Goal: Information Seeking & Learning: Compare options

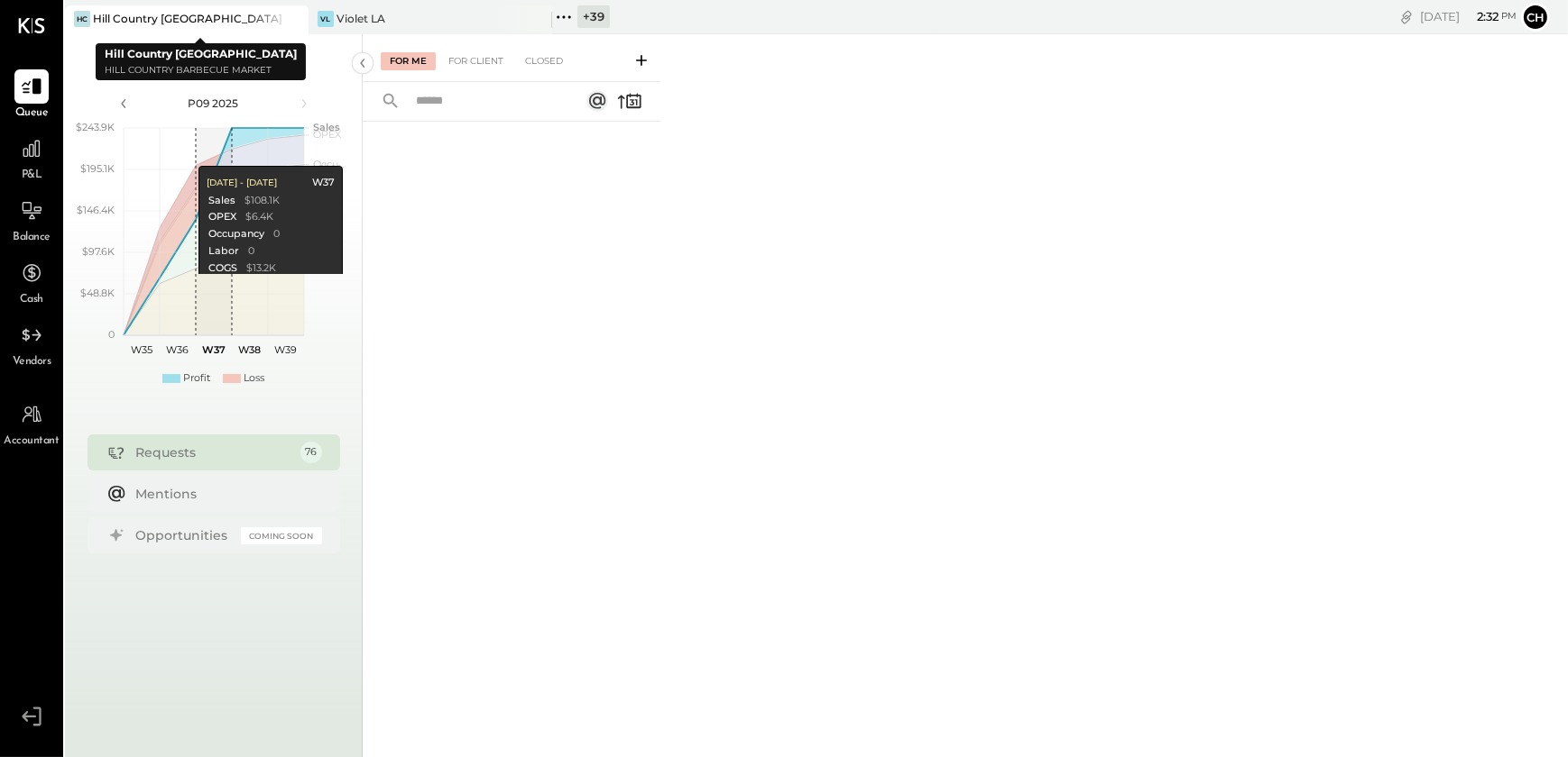
click at [296, 22] on icon at bounding box center [292, 19] width 9 height 9
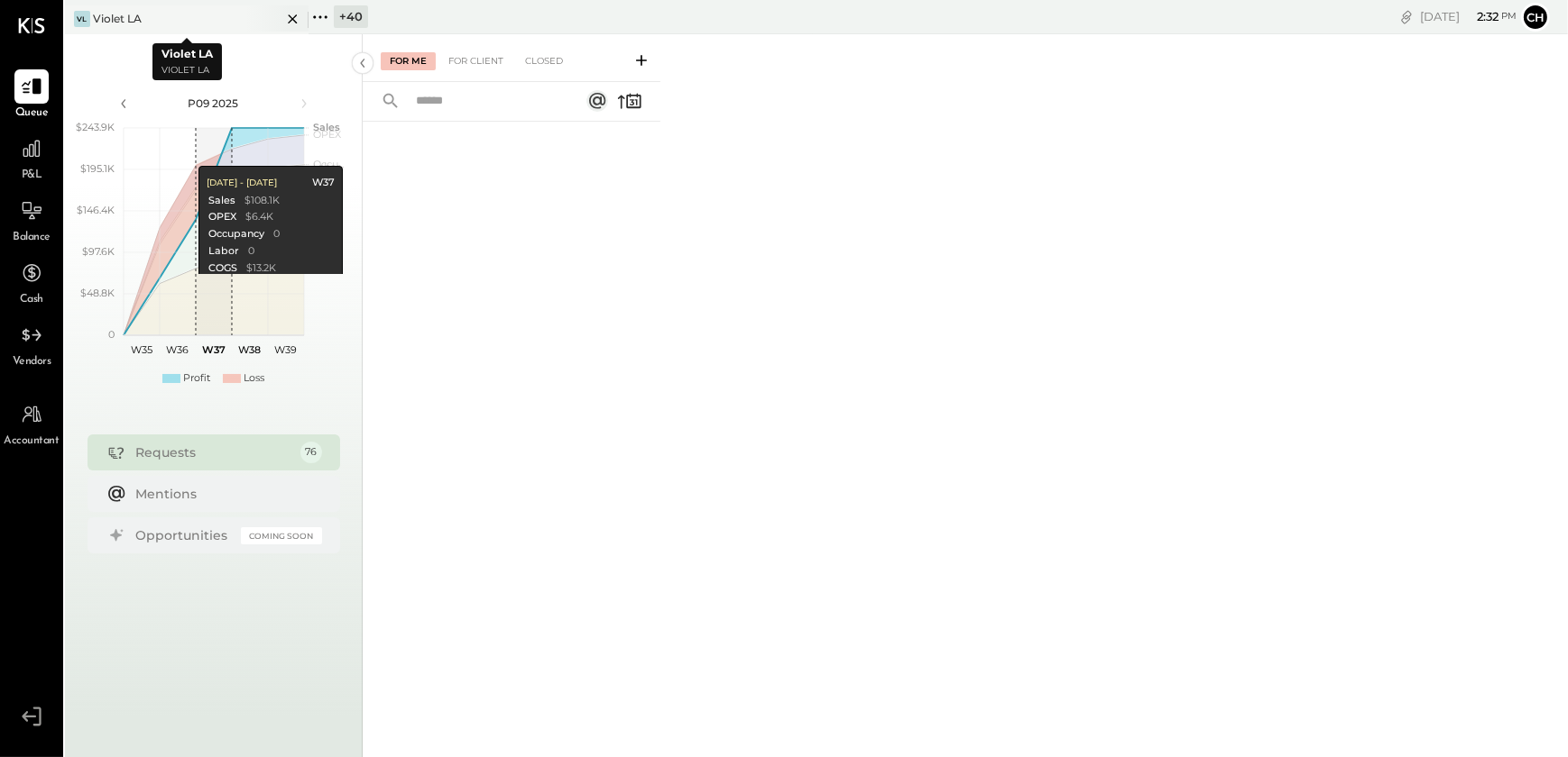
click at [288, 19] on icon at bounding box center [292, 19] width 23 height 22
click at [73, 9] on icon at bounding box center [77, 17] width 24 height 24
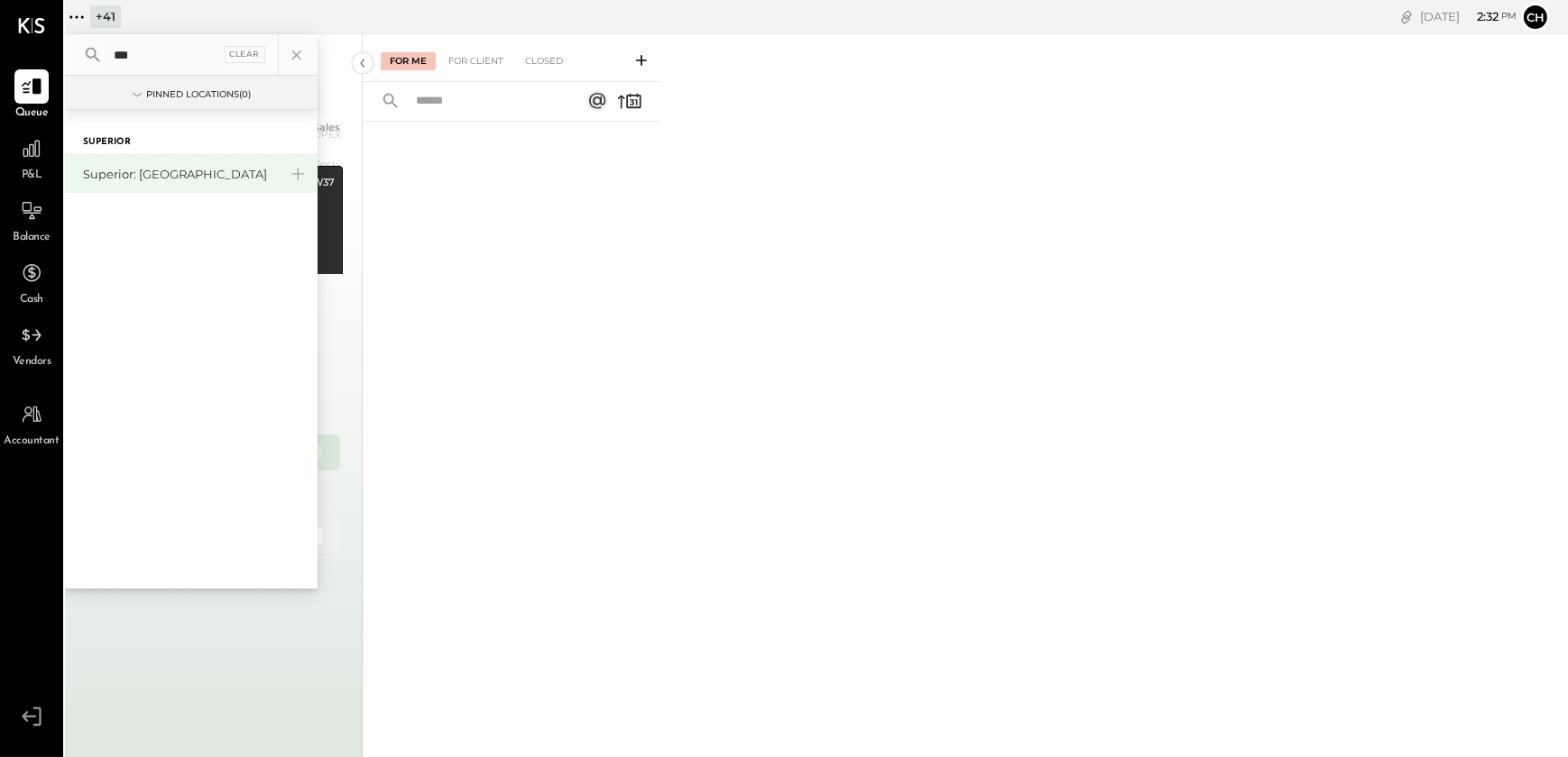
type input "***"
click at [126, 180] on div "Superior: [GEOGRAPHIC_DATA]" at bounding box center [180, 174] width 195 height 17
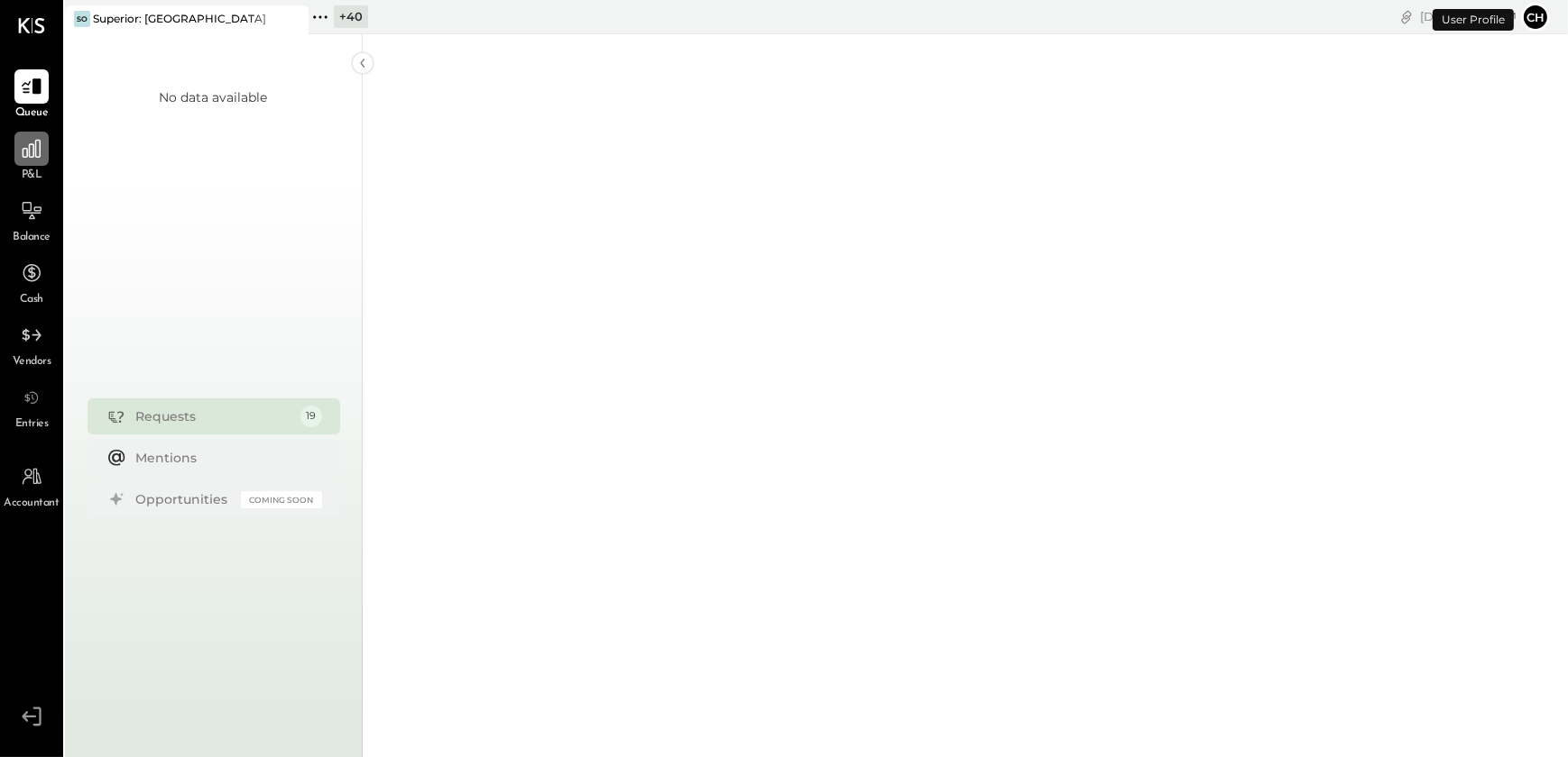
click at [18, 165] on div at bounding box center [32, 149] width 34 height 34
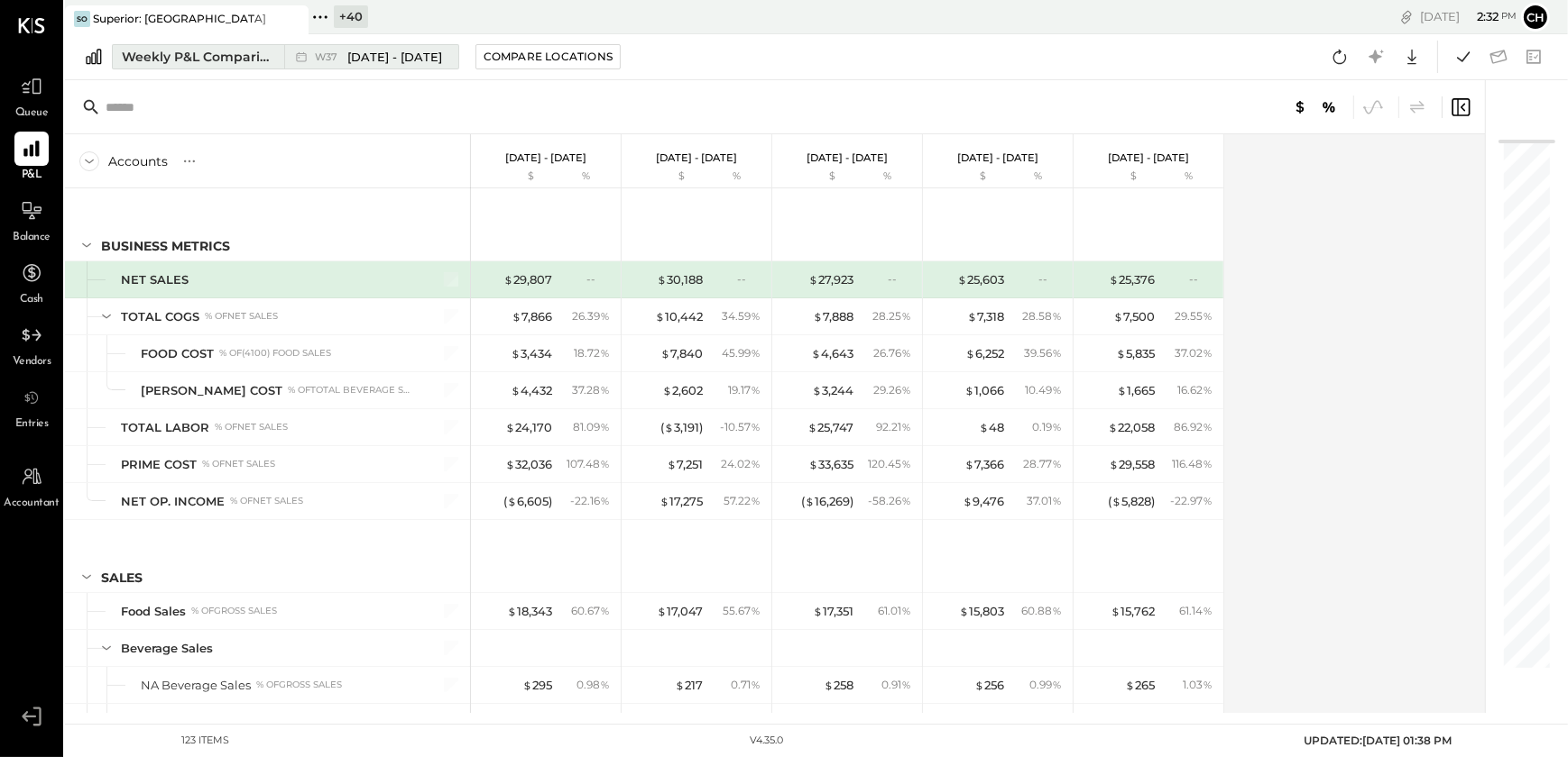
click at [161, 53] on div "Weekly P&L Comparison" at bounding box center [197, 57] width 151 height 18
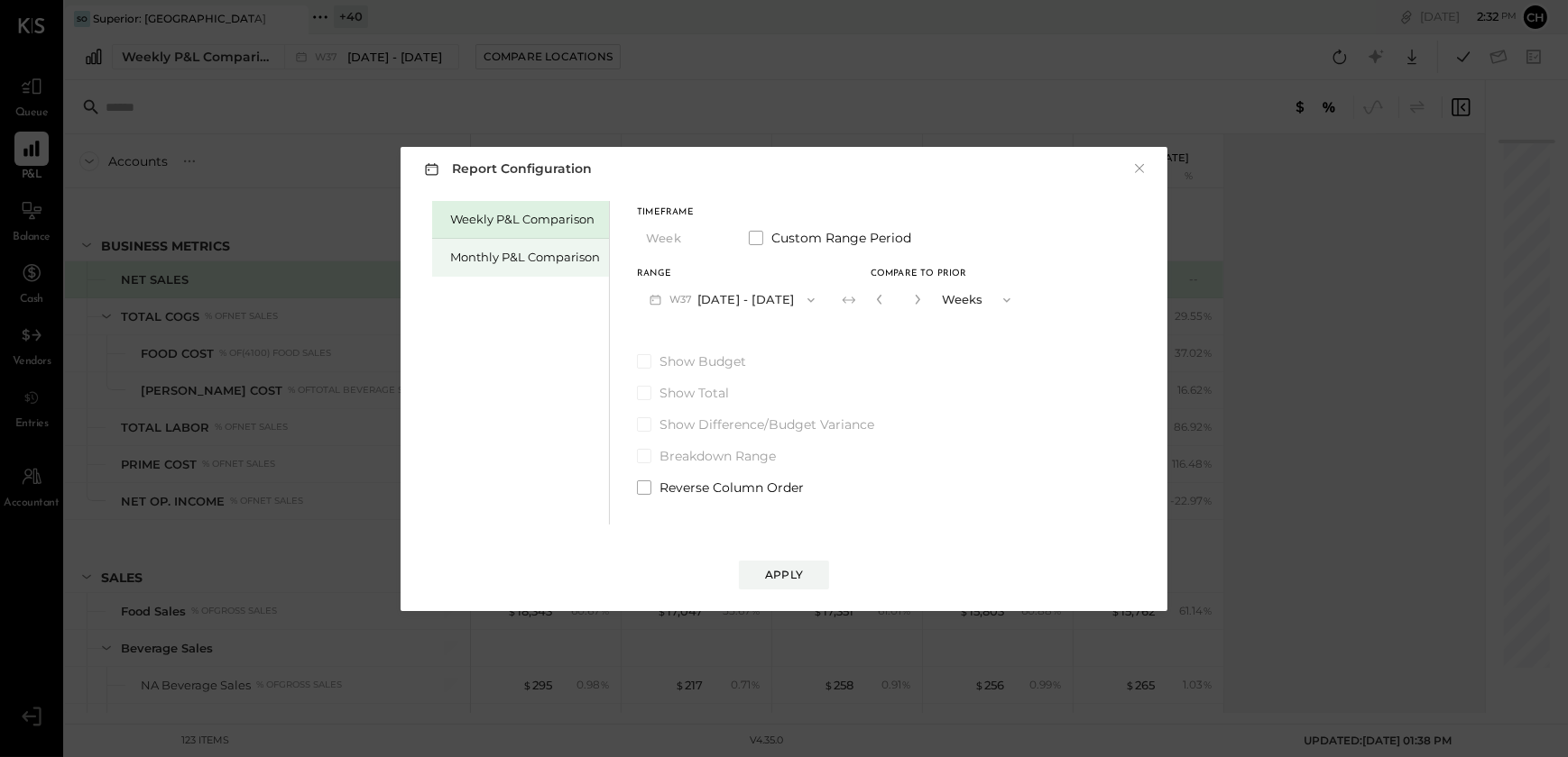
click at [494, 257] on div "Monthly P&L Comparison" at bounding box center [524, 257] width 150 height 17
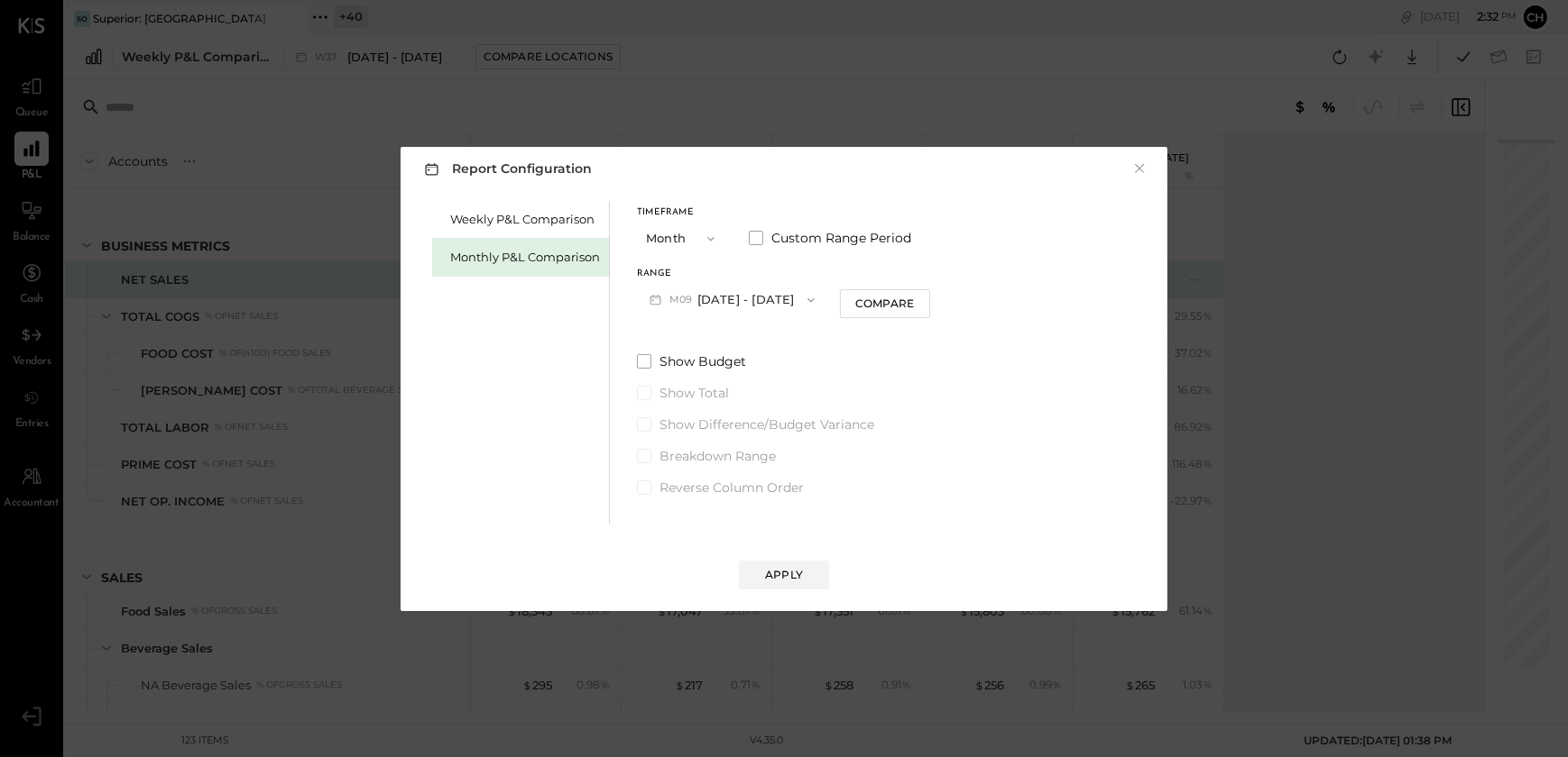
click at [784, 306] on button "M09 [DATE] - [DATE]" at bounding box center [732, 299] width 190 height 34
click at [708, 336] on span "[DATE] - [DATE]" at bounding box center [725, 339] width 85 height 15
drag, startPoint x: 872, startPoint y: 305, endPoint x: 867, endPoint y: 328, distance: 23.5
click at [873, 304] on div "Compare" at bounding box center [884, 303] width 59 height 15
click at [913, 298] on icon "button" at bounding box center [918, 299] width 11 height 11
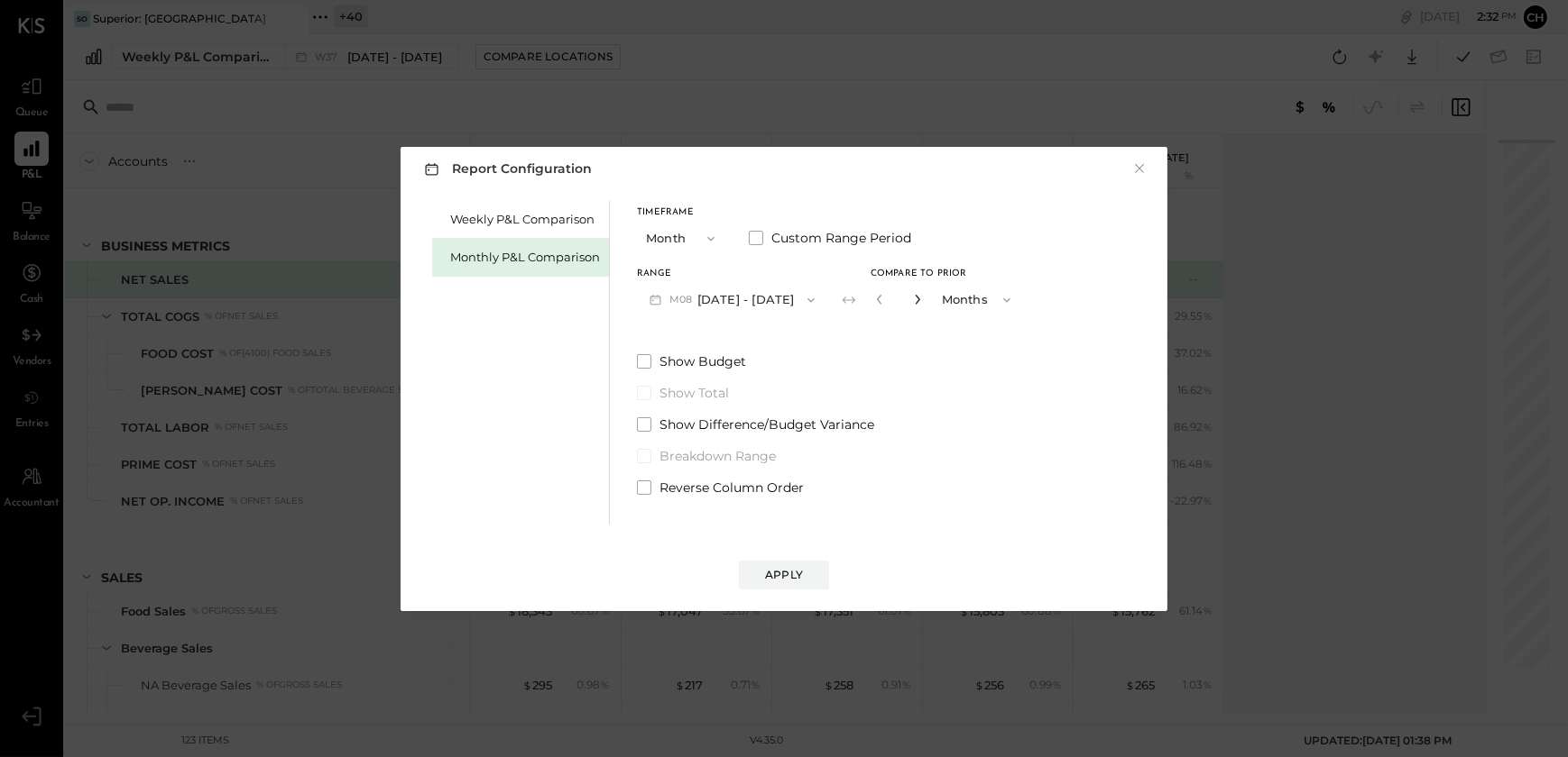
click at [913, 298] on icon "button" at bounding box center [918, 299] width 11 height 11
type input "*"
click at [779, 573] on div "Apply" at bounding box center [784, 575] width 38 height 15
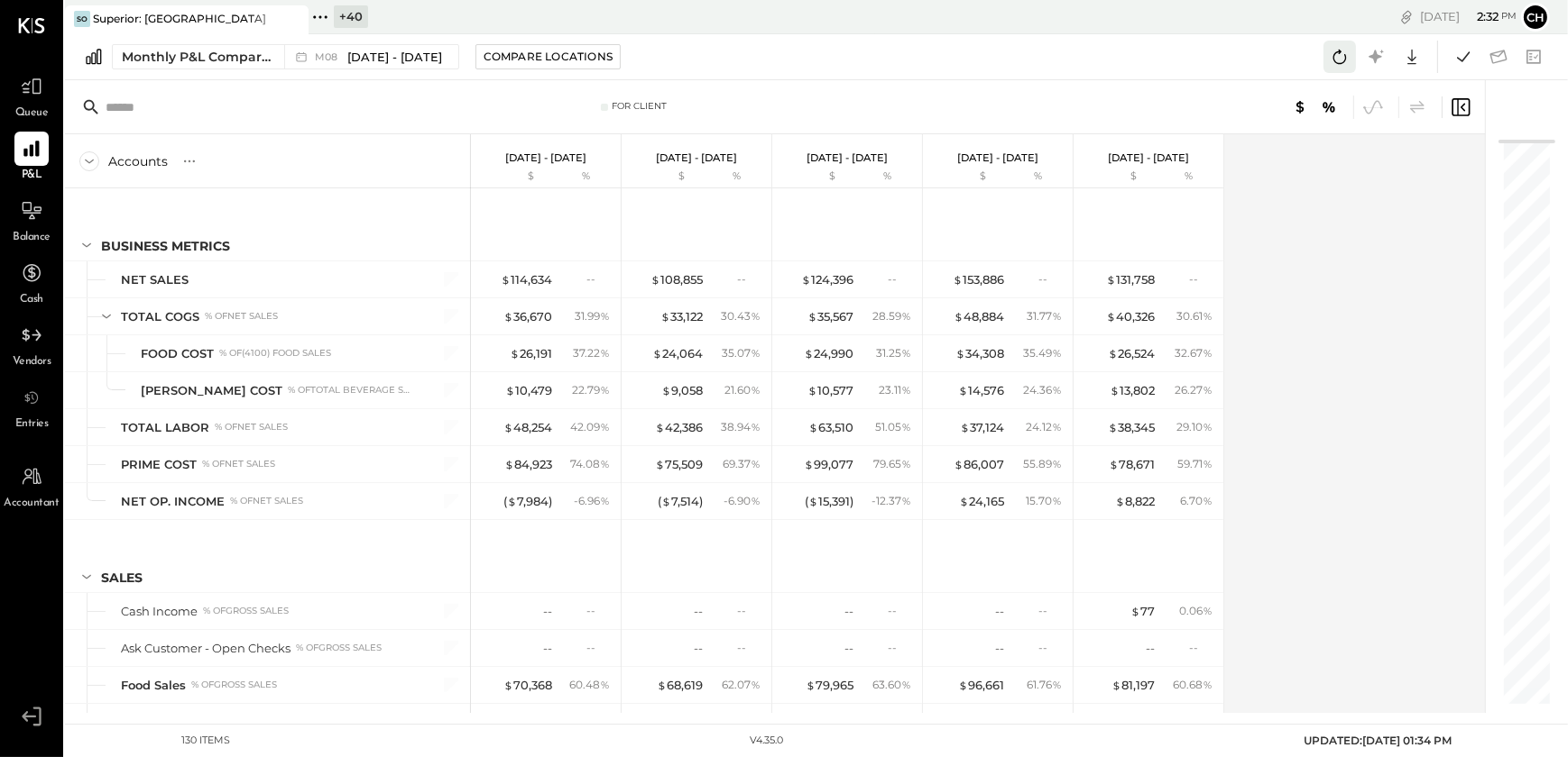
click at [1336, 54] on icon at bounding box center [1339, 57] width 24 height 24
click at [1340, 53] on icon at bounding box center [1339, 57] width 24 height 24
click at [1459, 73] on button at bounding box center [1463, 57] width 33 height 33
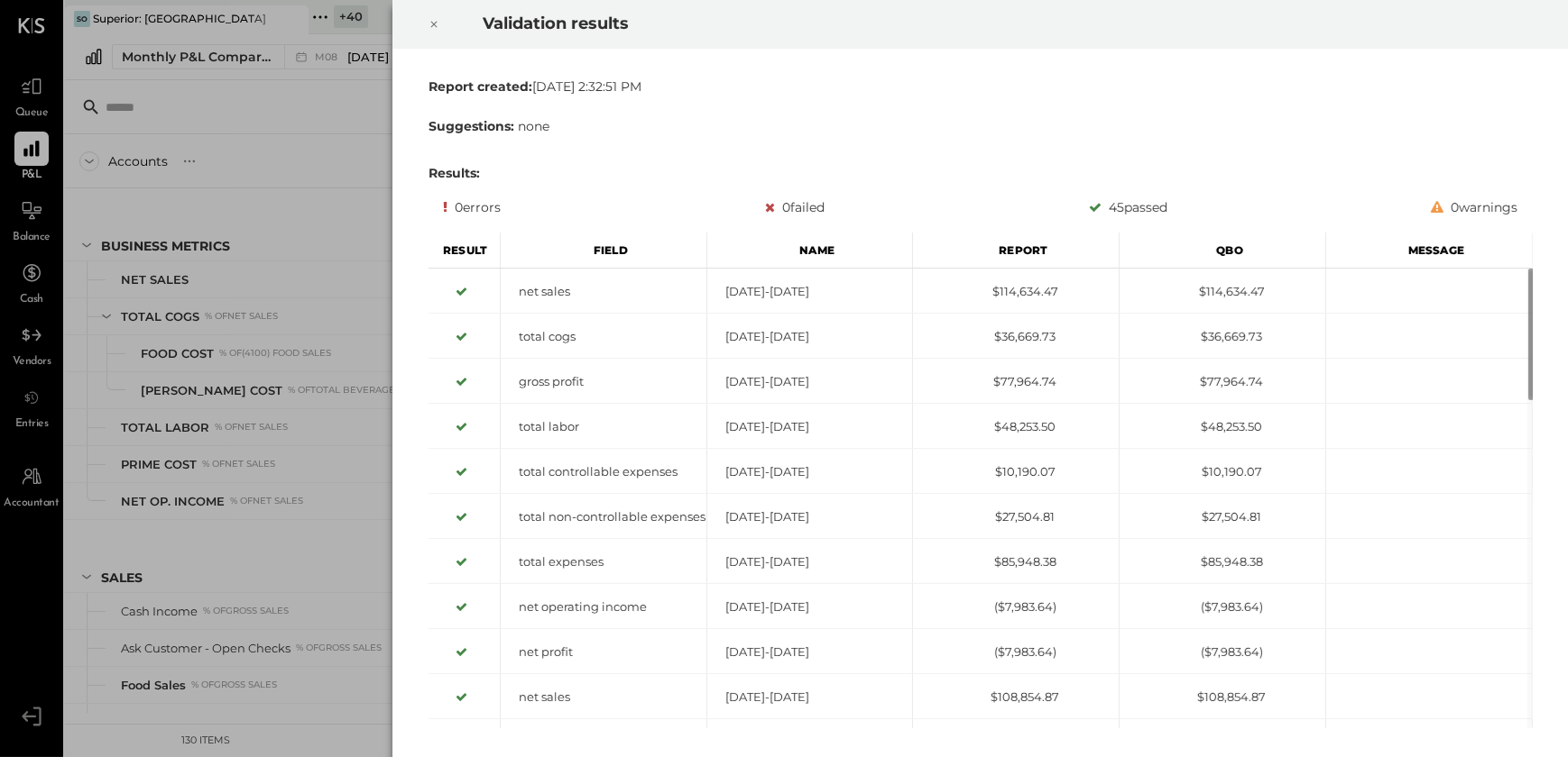
click at [432, 25] on icon at bounding box center [433, 24] width 6 height 6
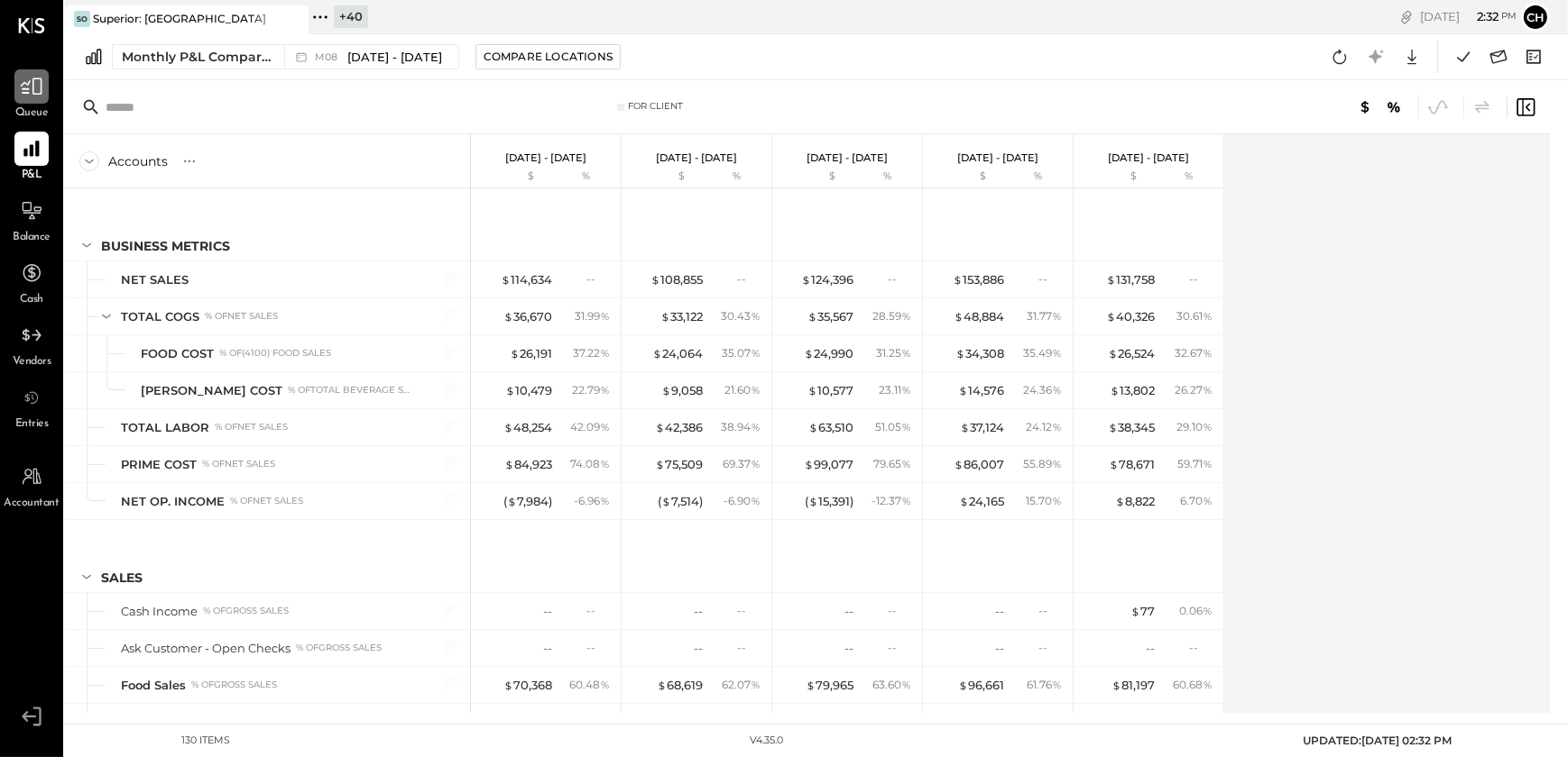
click at [26, 99] on div at bounding box center [32, 87] width 34 height 34
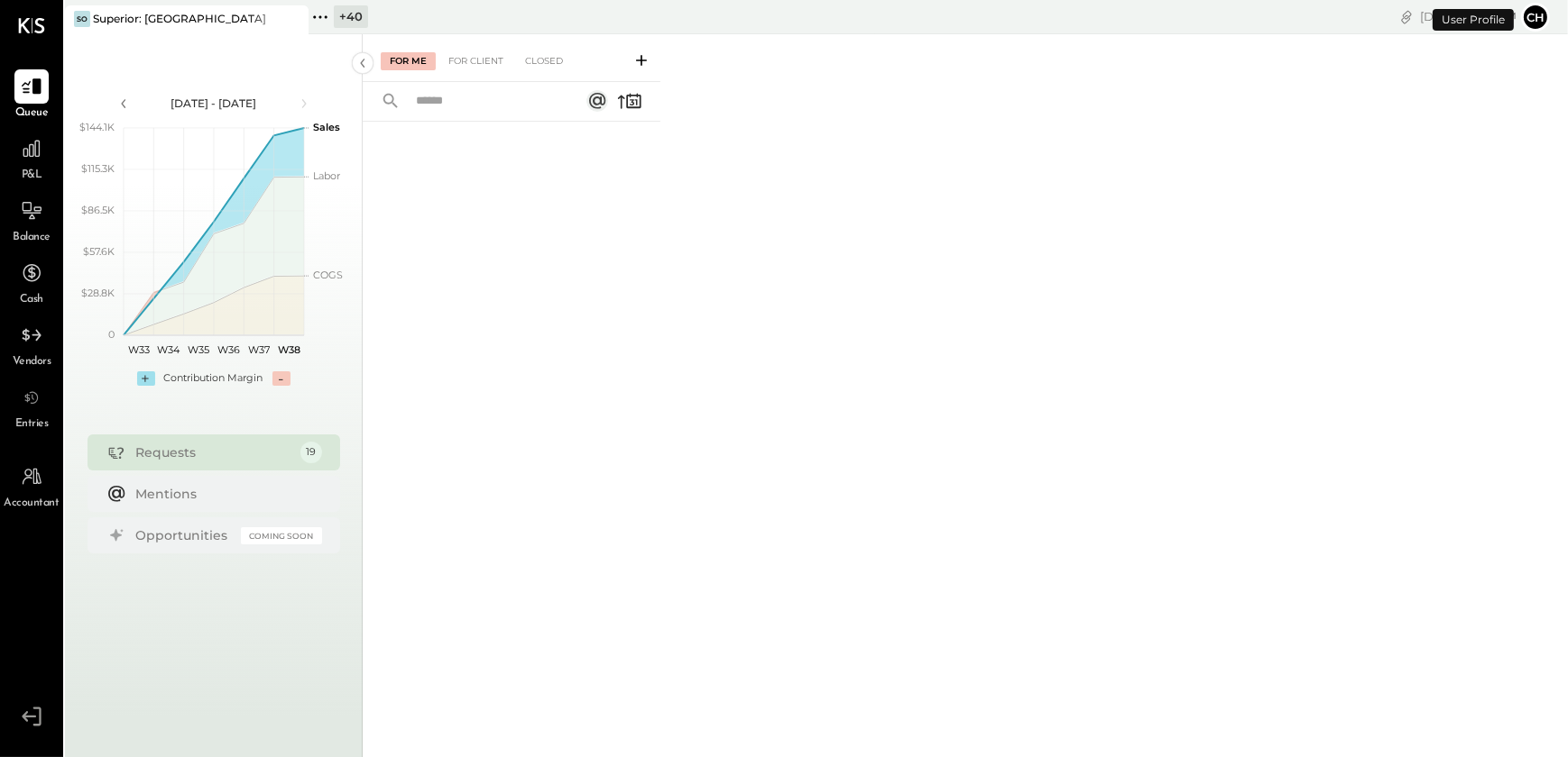
click at [472, 48] on div "For Me For Client Closed" at bounding box center [511, 58] width 297 height 48
click at [468, 63] on div "For Client" at bounding box center [475, 62] width 73 height 18
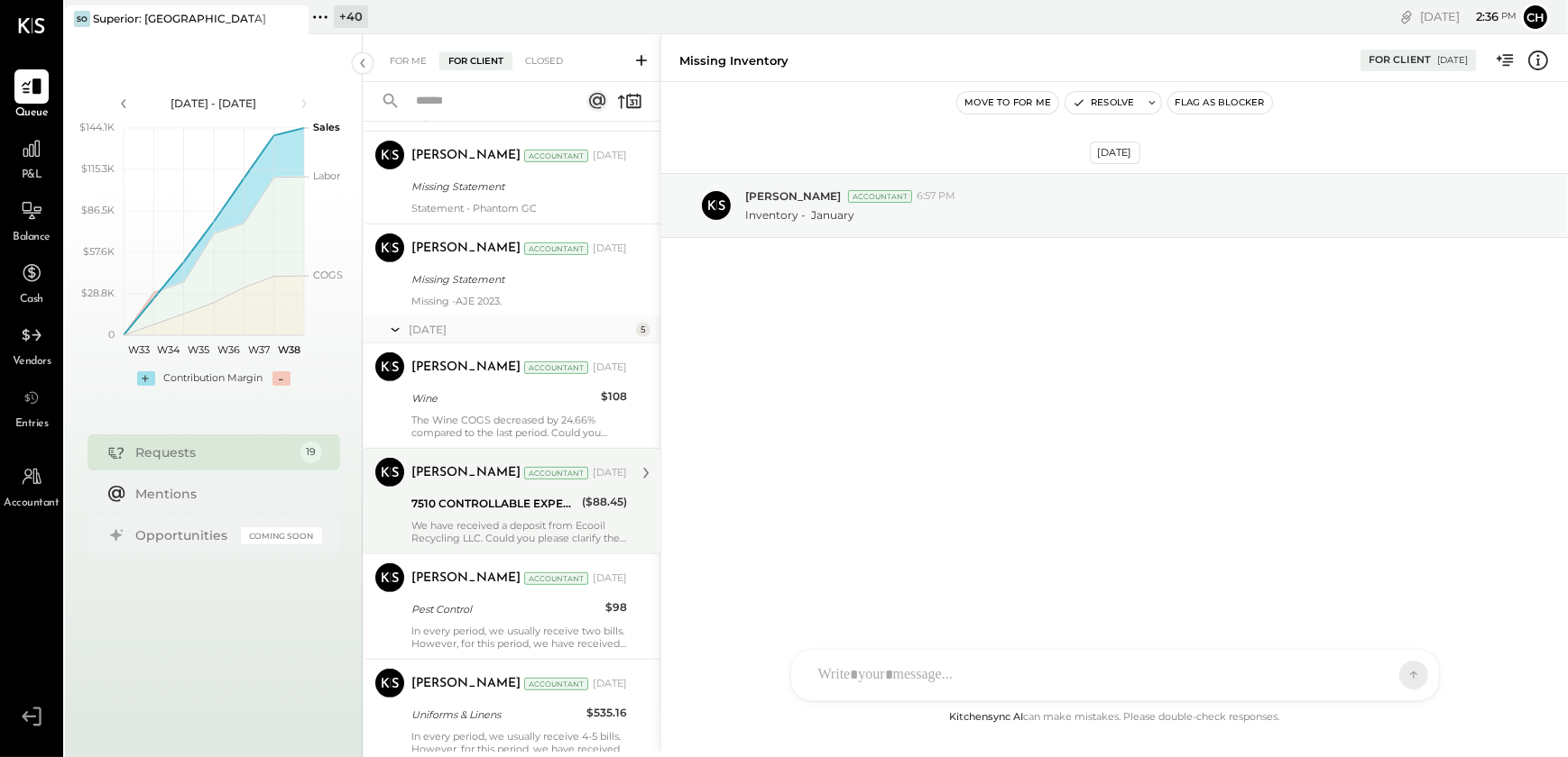
scroll to position [983, 0]
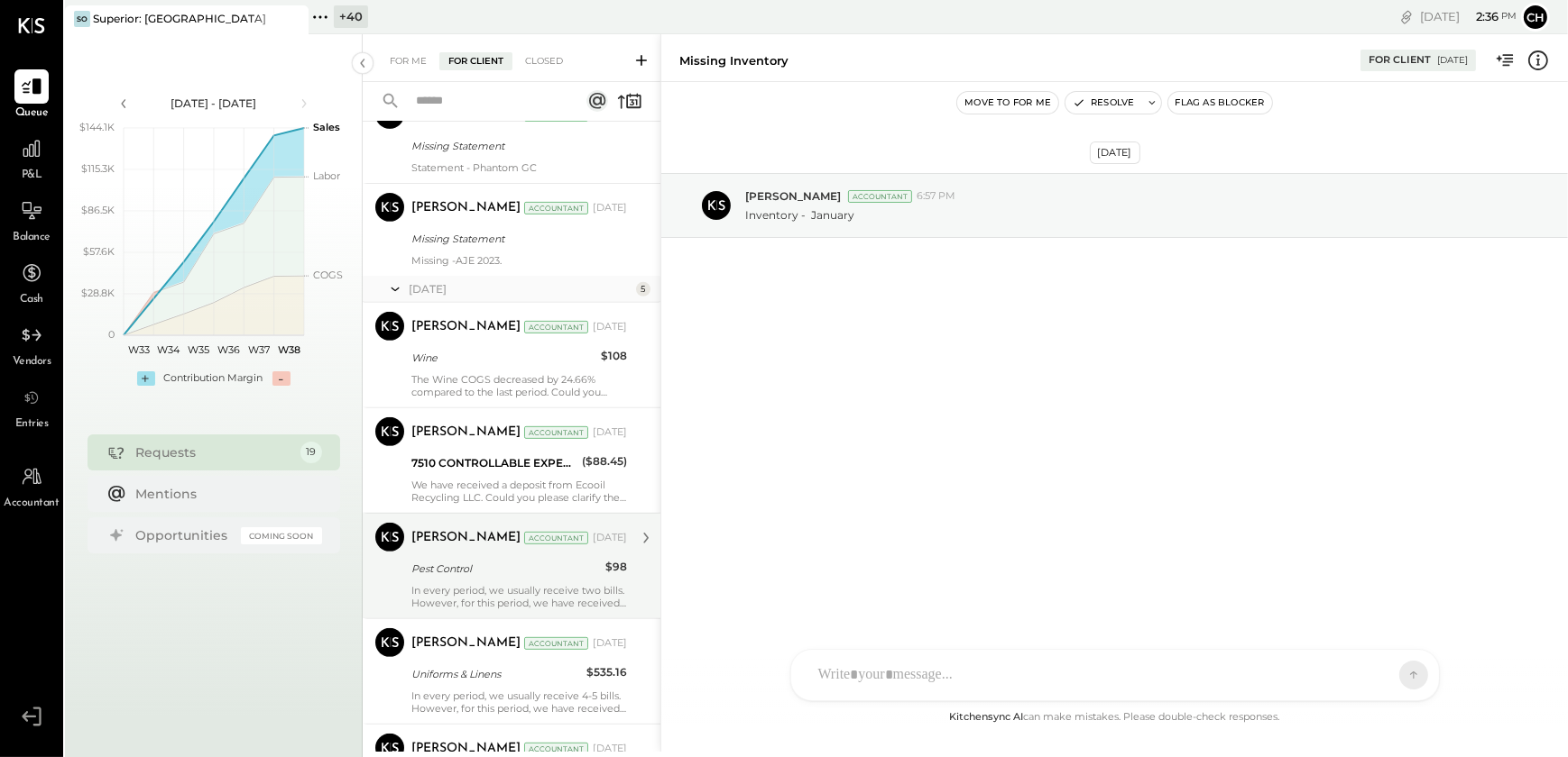
click at [457, 585] on div "In every period, we usually receive two bills. However, for this period, we hav…" at bounding box center [520, 597] width 216 height 25
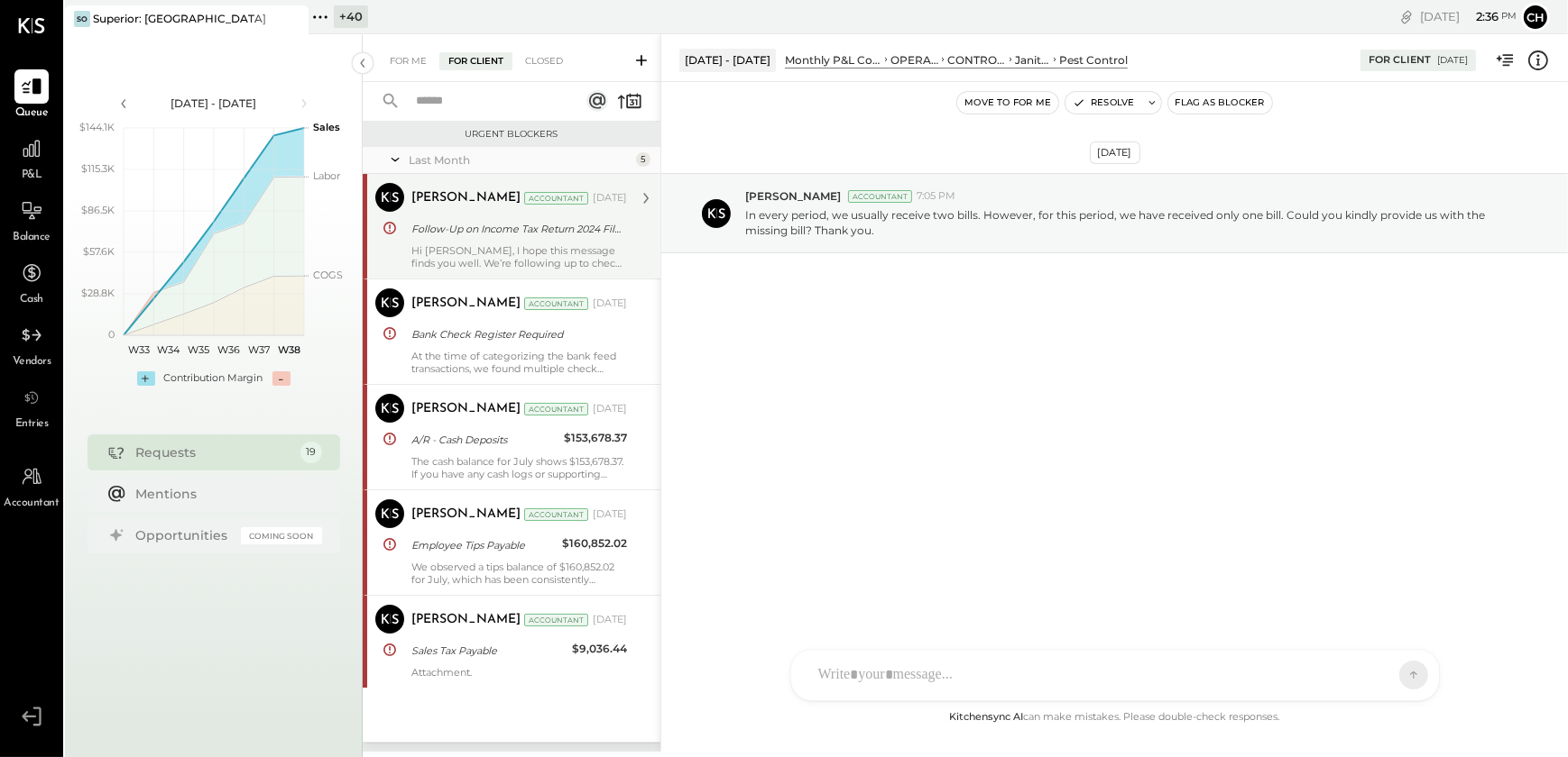
click at [453, 258] on div "Hi [PERSON_NAME], I hope this message finds you well. We’re following up to che…" at bounding box center [520, 257] width 216 height 25
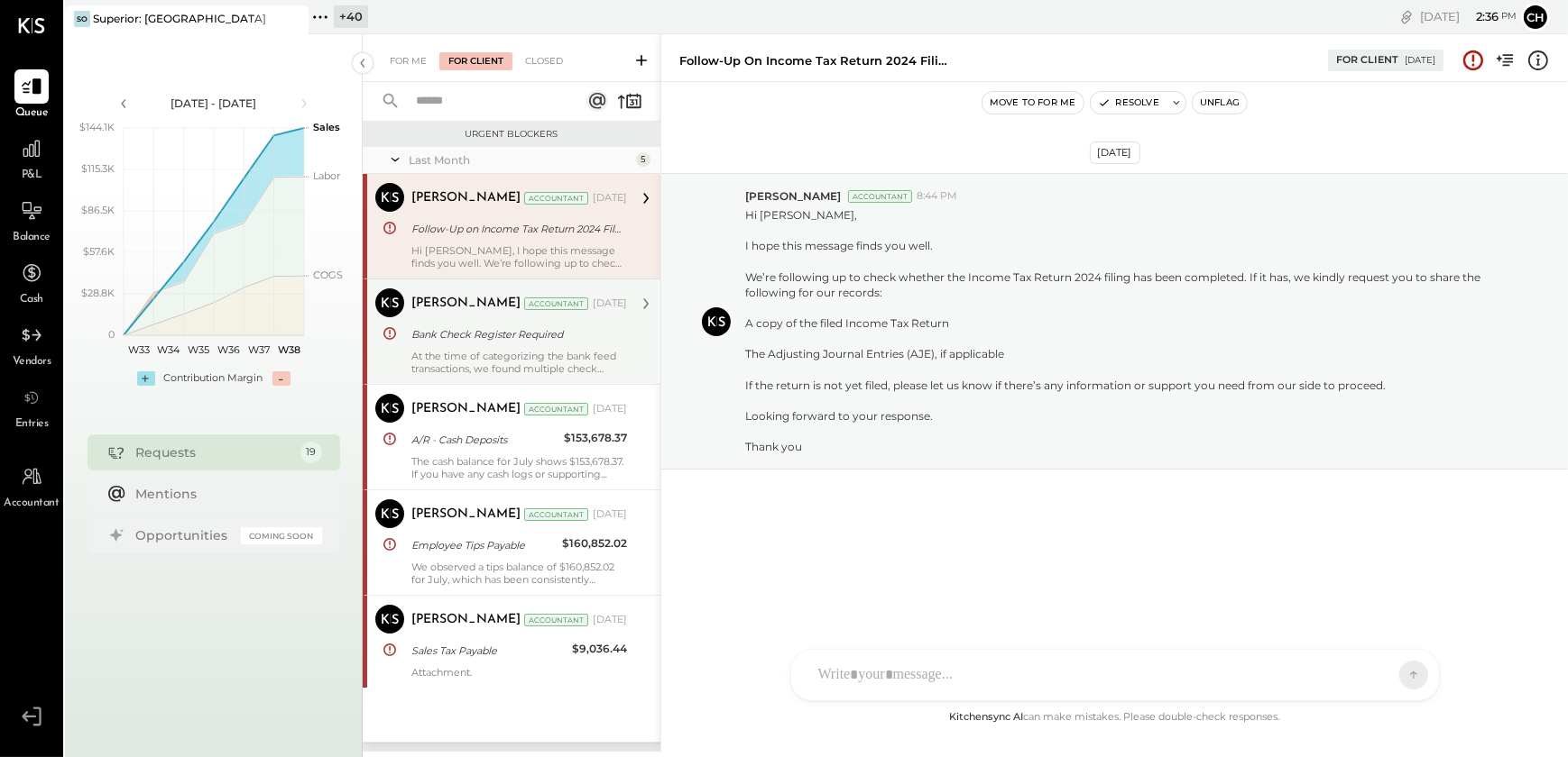
click at [462, 329] on div "Bank Check Register Required" at bounding box center [517, 335] width 210 height 18
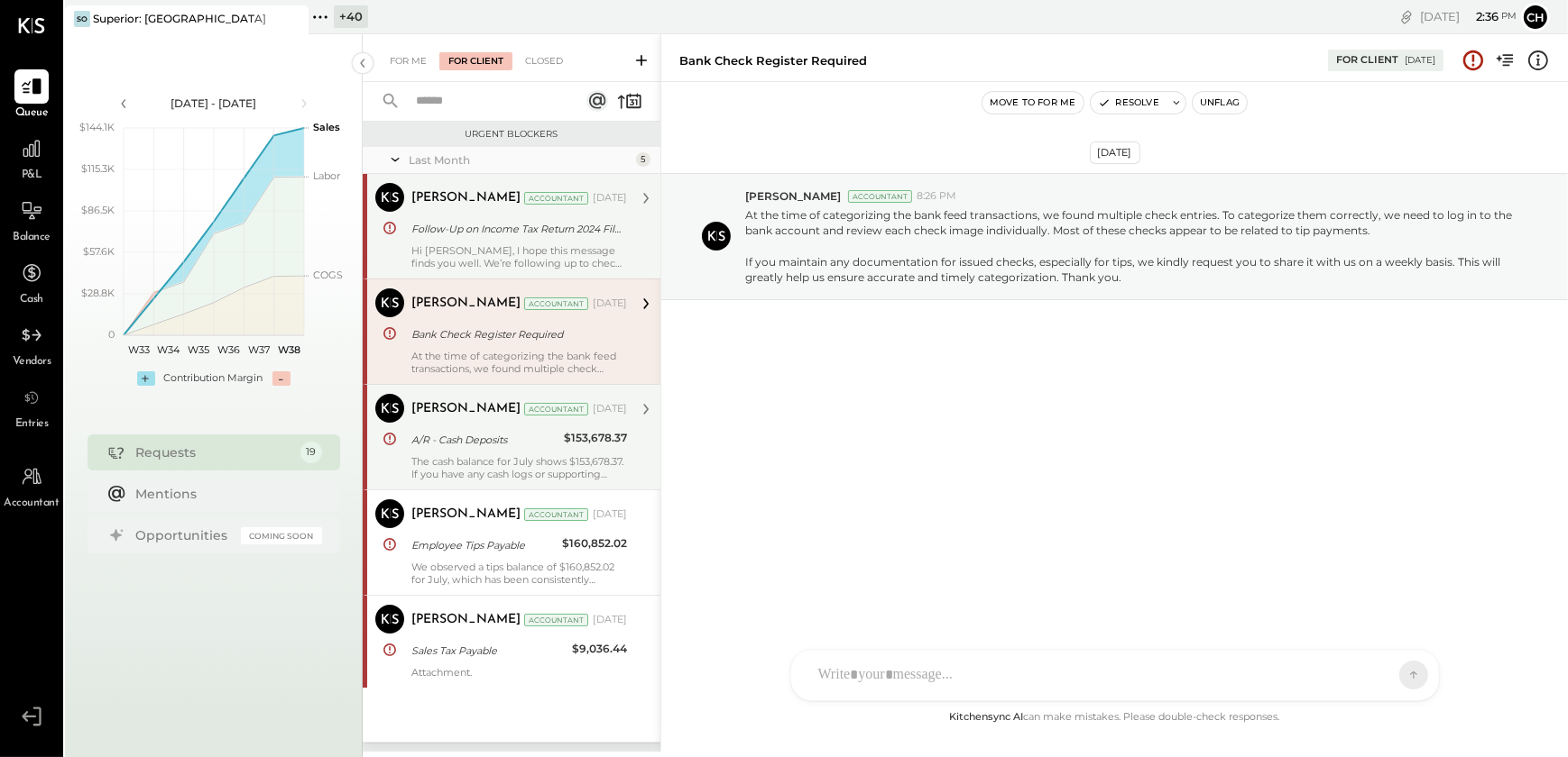
click at [430, 451] on div "[PERSON_NAME] Accountant [DATE] A/R - Cash Deposits $153,678.37 The cash balanc…" at bounding box center [520, 437] width 216 height 86
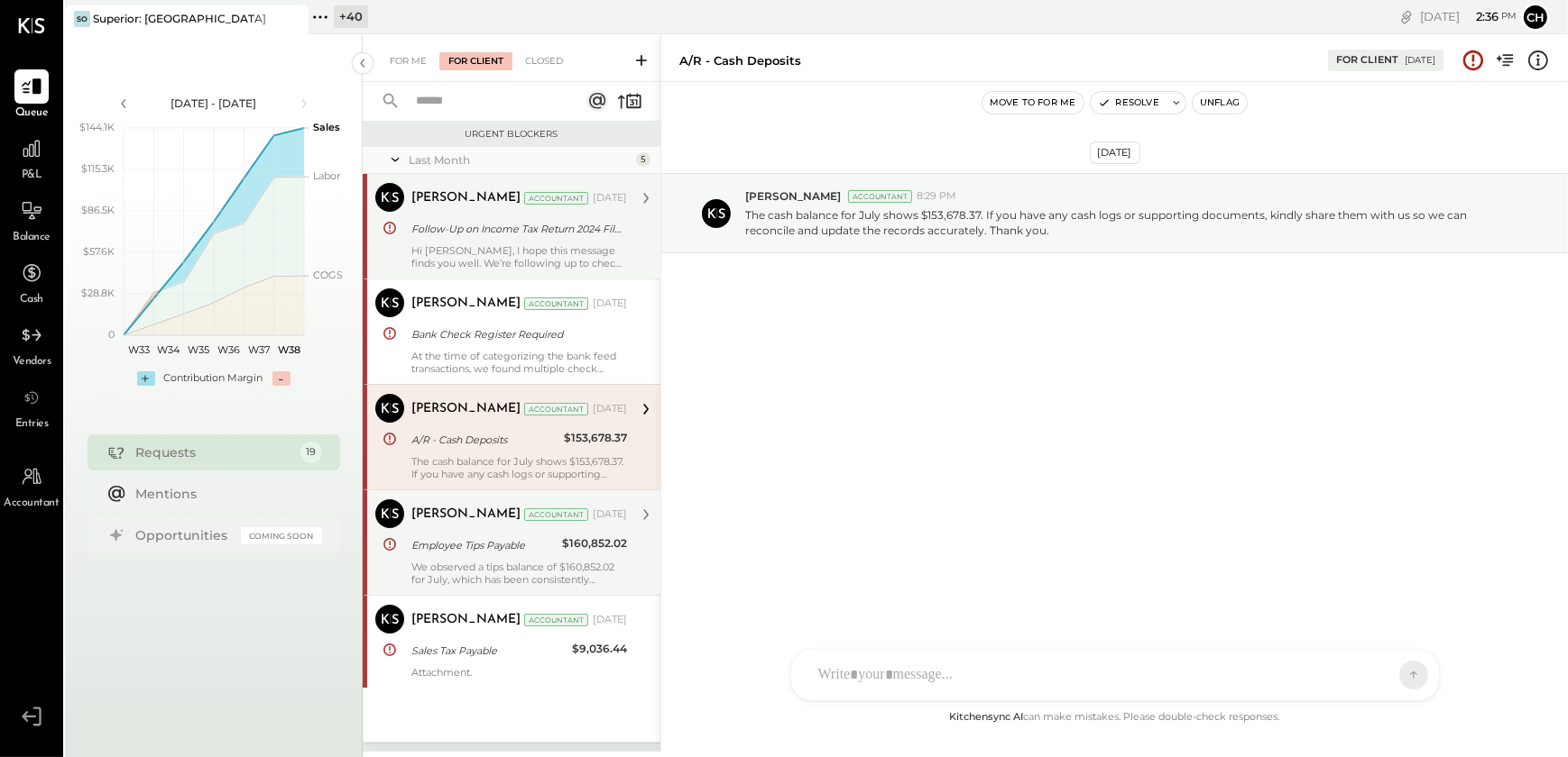
click at [432, 510] on div "[PERSON_NAME]" at bounding box center [466, 515] width 109 height 18
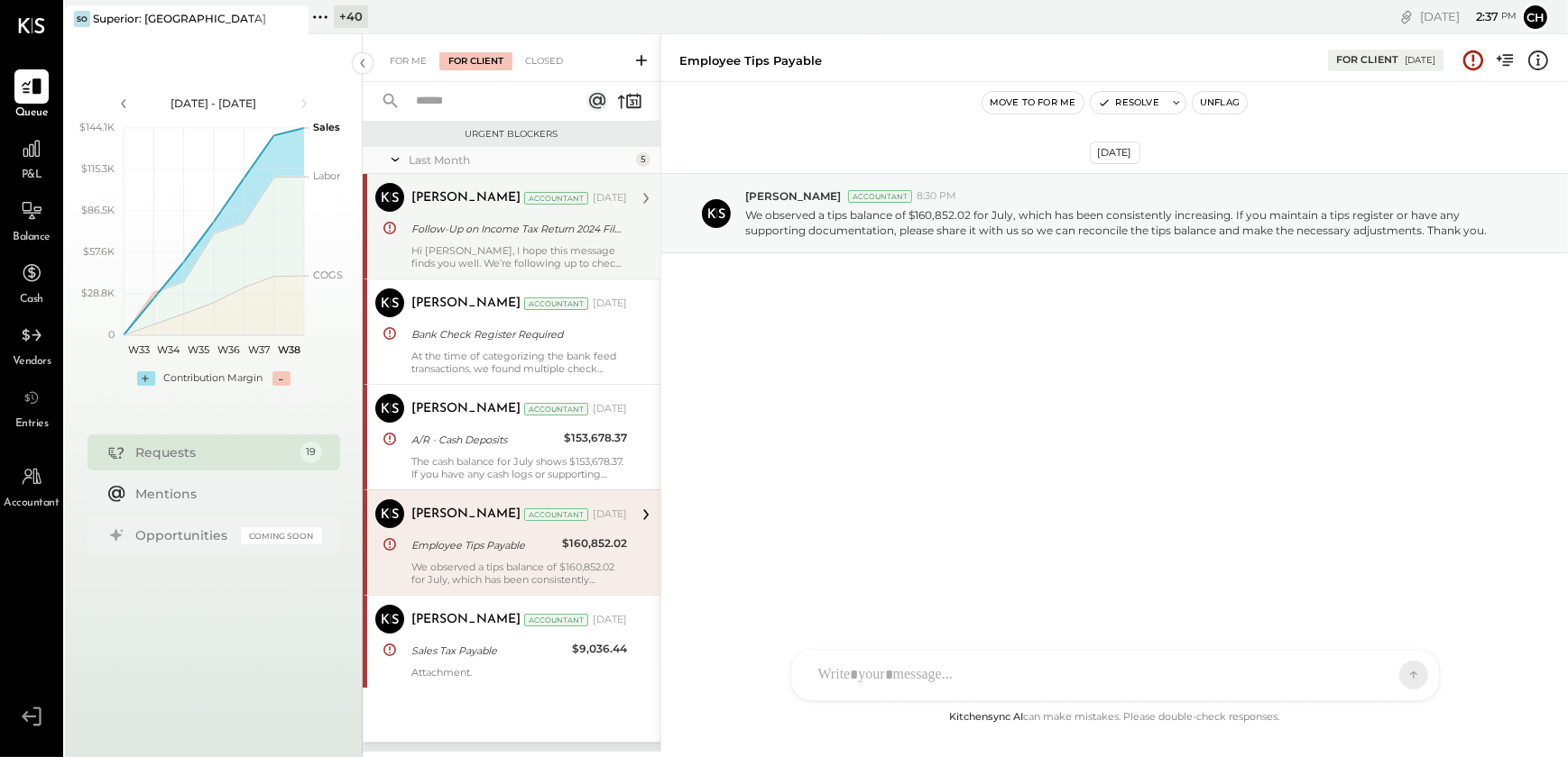
scroll to position [82, 0]
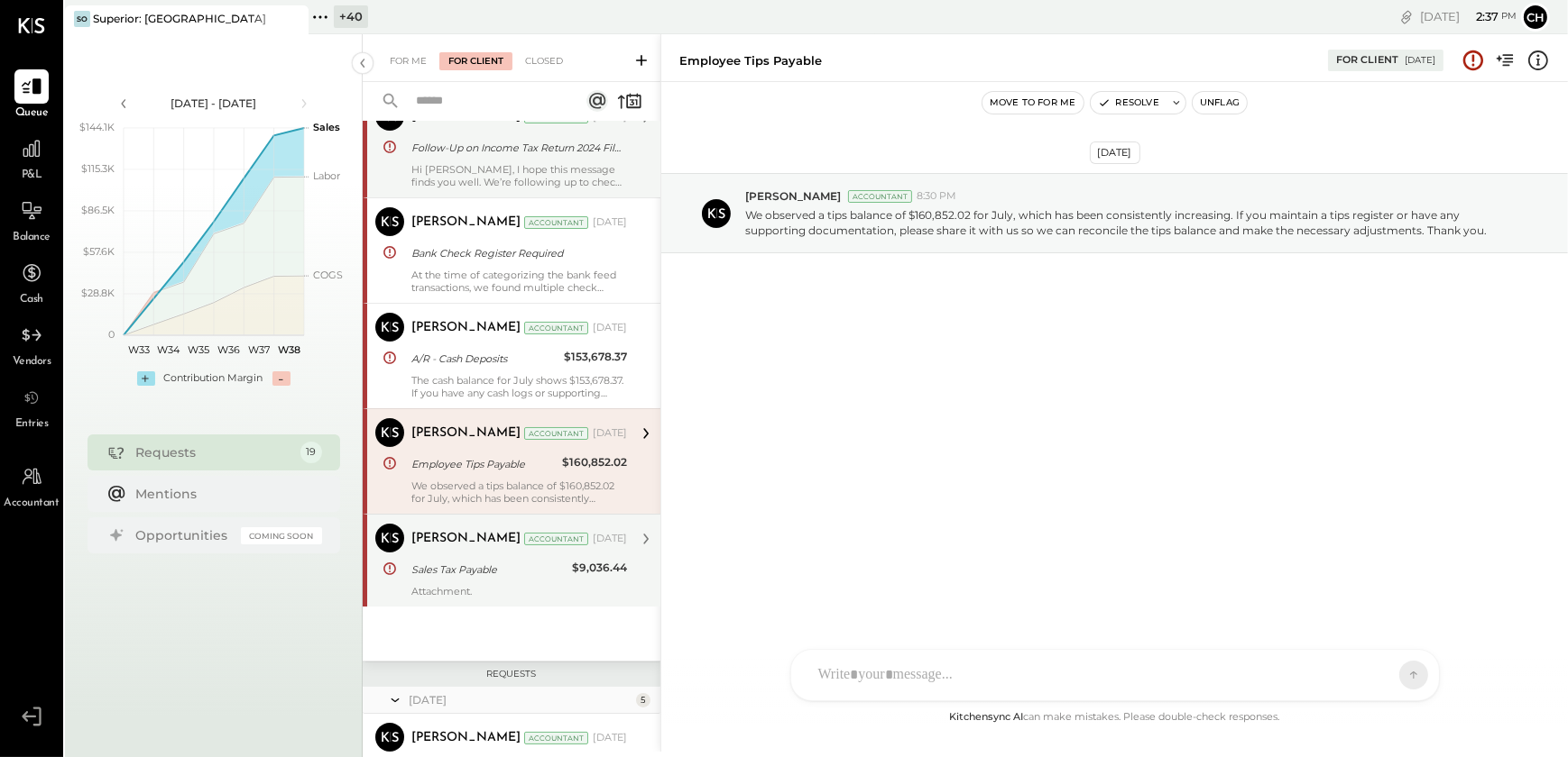
click at [416, 561] on div "Sales Tax Payable" at bounding box center [489, 570] width 155 height 18
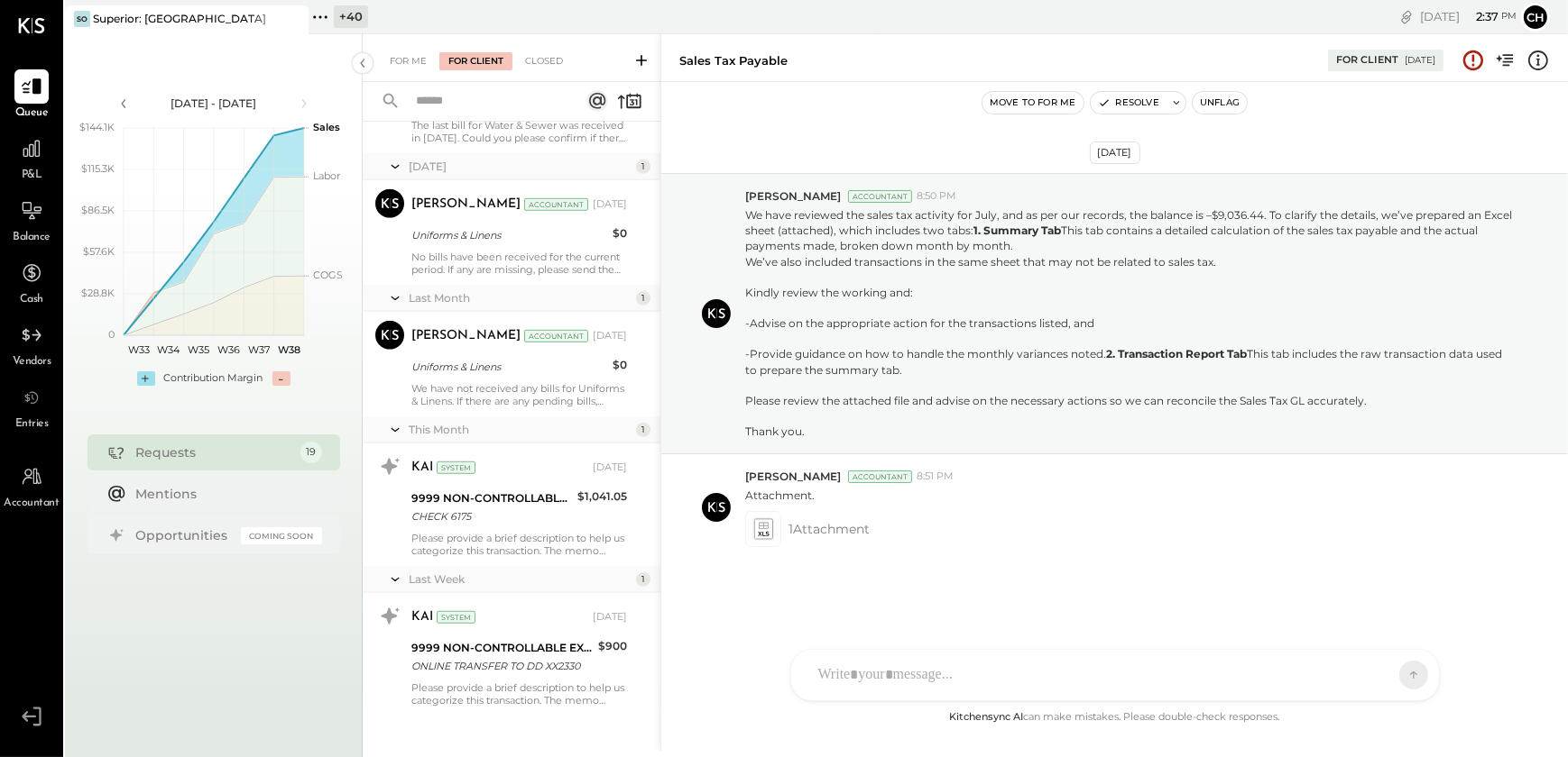
scroll to position [1668, 0]
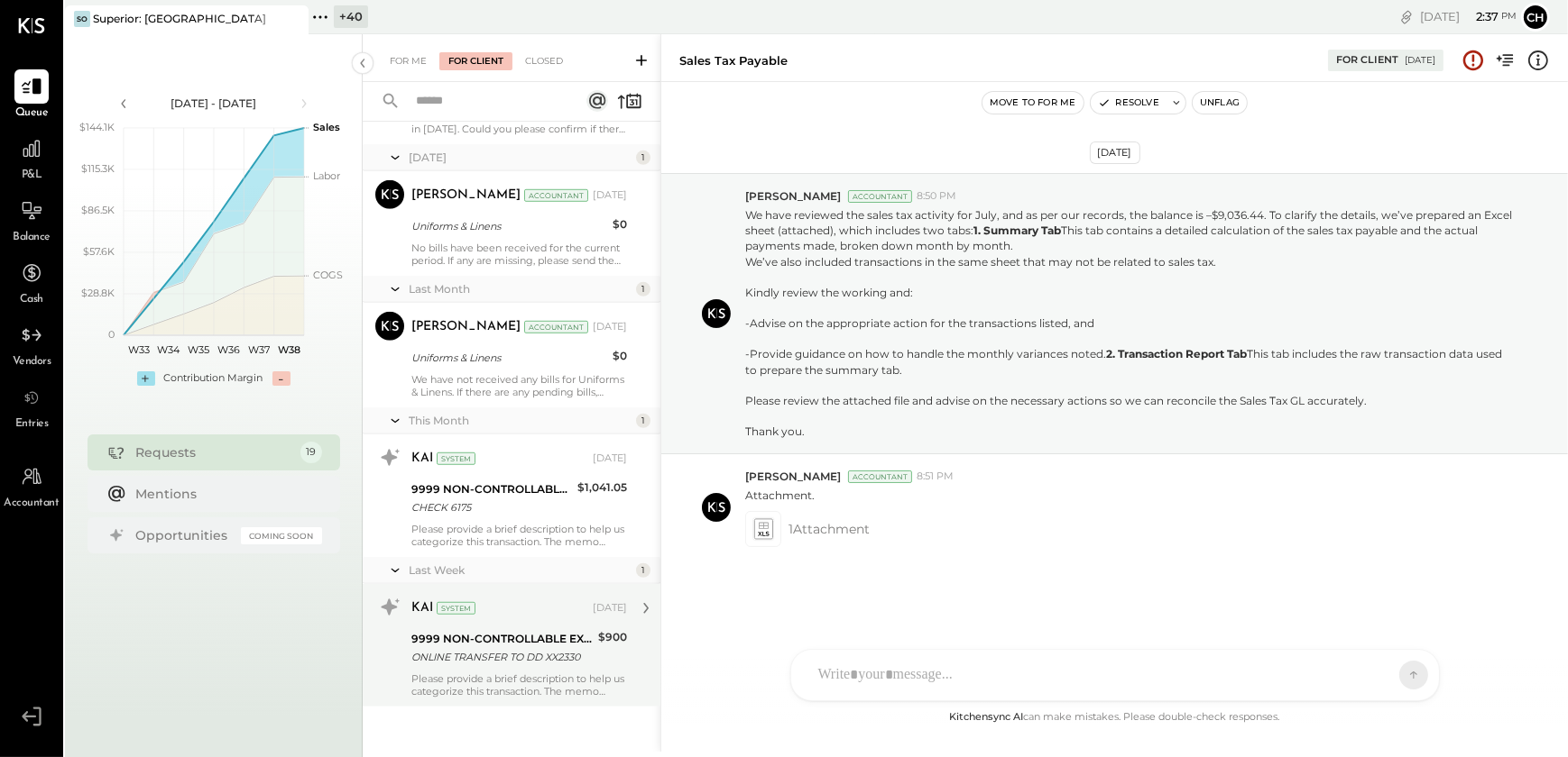
click at [456, 643] on div "9999 NON-CONTROLLABLE EXPENSES:To Be Classified P&L" at bounding box center [502, 639] width 181 height 18
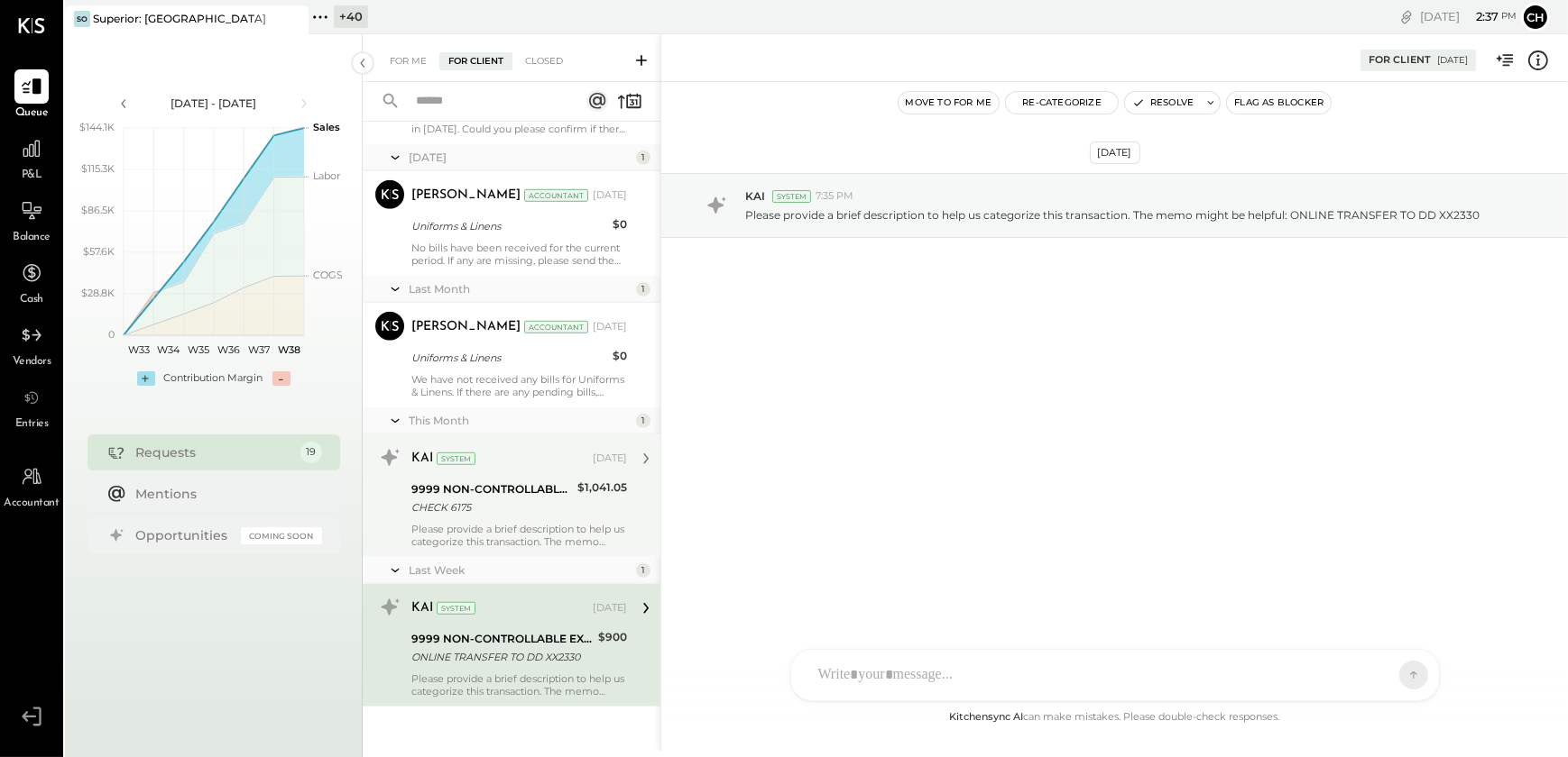
click at [443, 535] on div "Please provide a brief description to help us categorize this transaction. The …" at bounding box center [520, 536] width 216 height 25
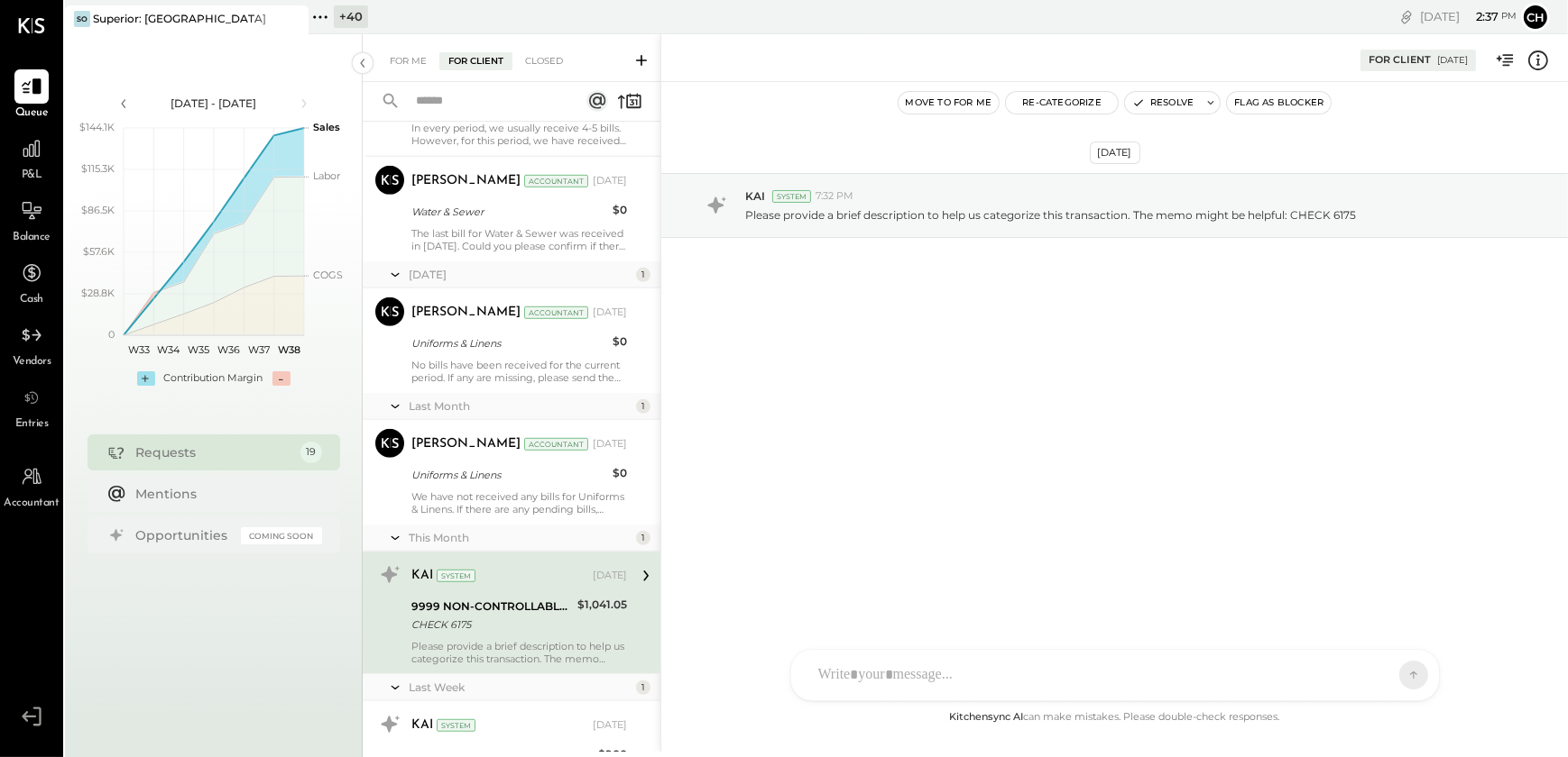
scroll to position [1505, 0]
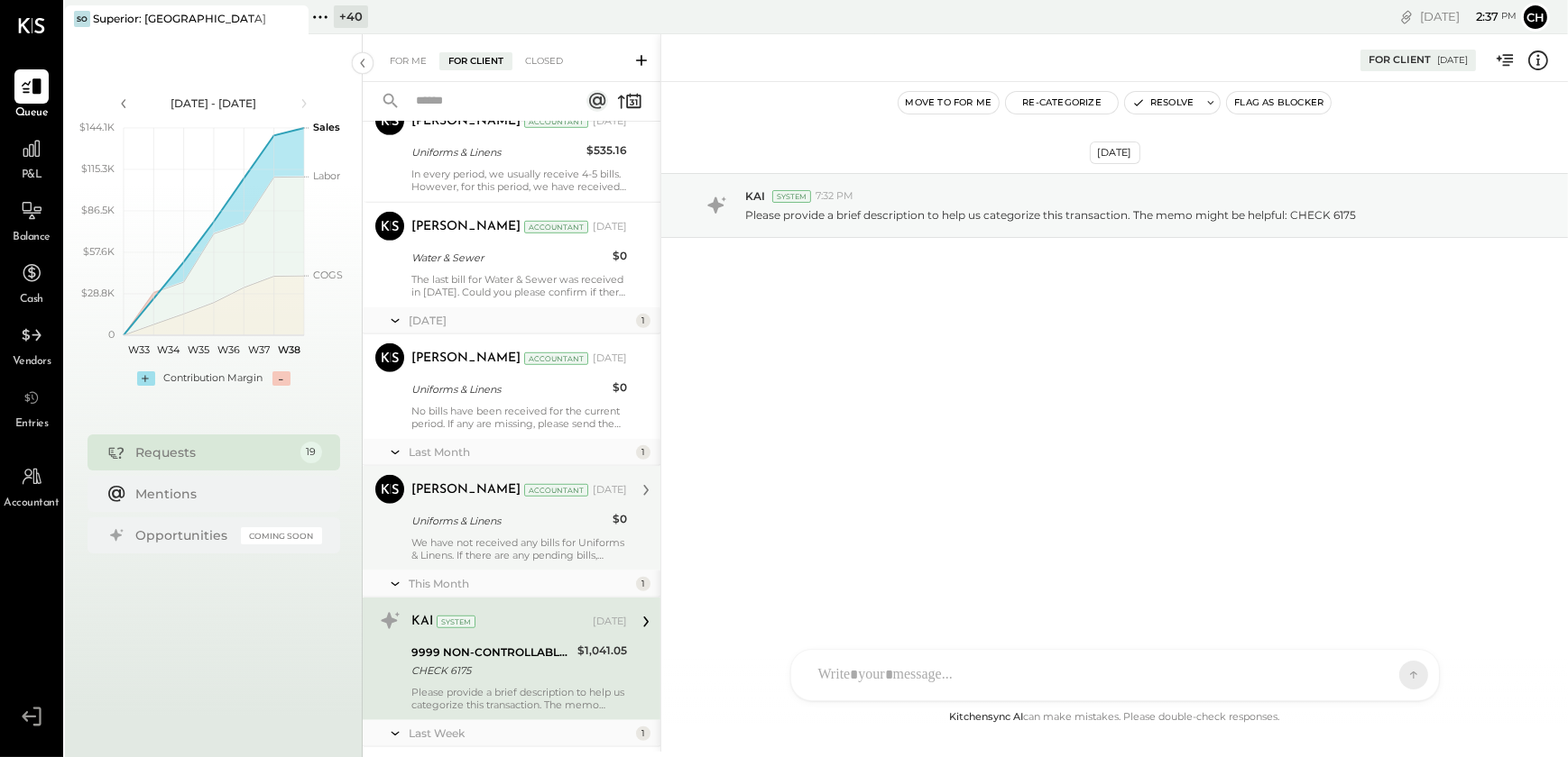
click at [459, 549] on div "We have not received any bills for Uniforms & Linens. If there are any pending …" at bounding box center [520, 549] width 216 height 25
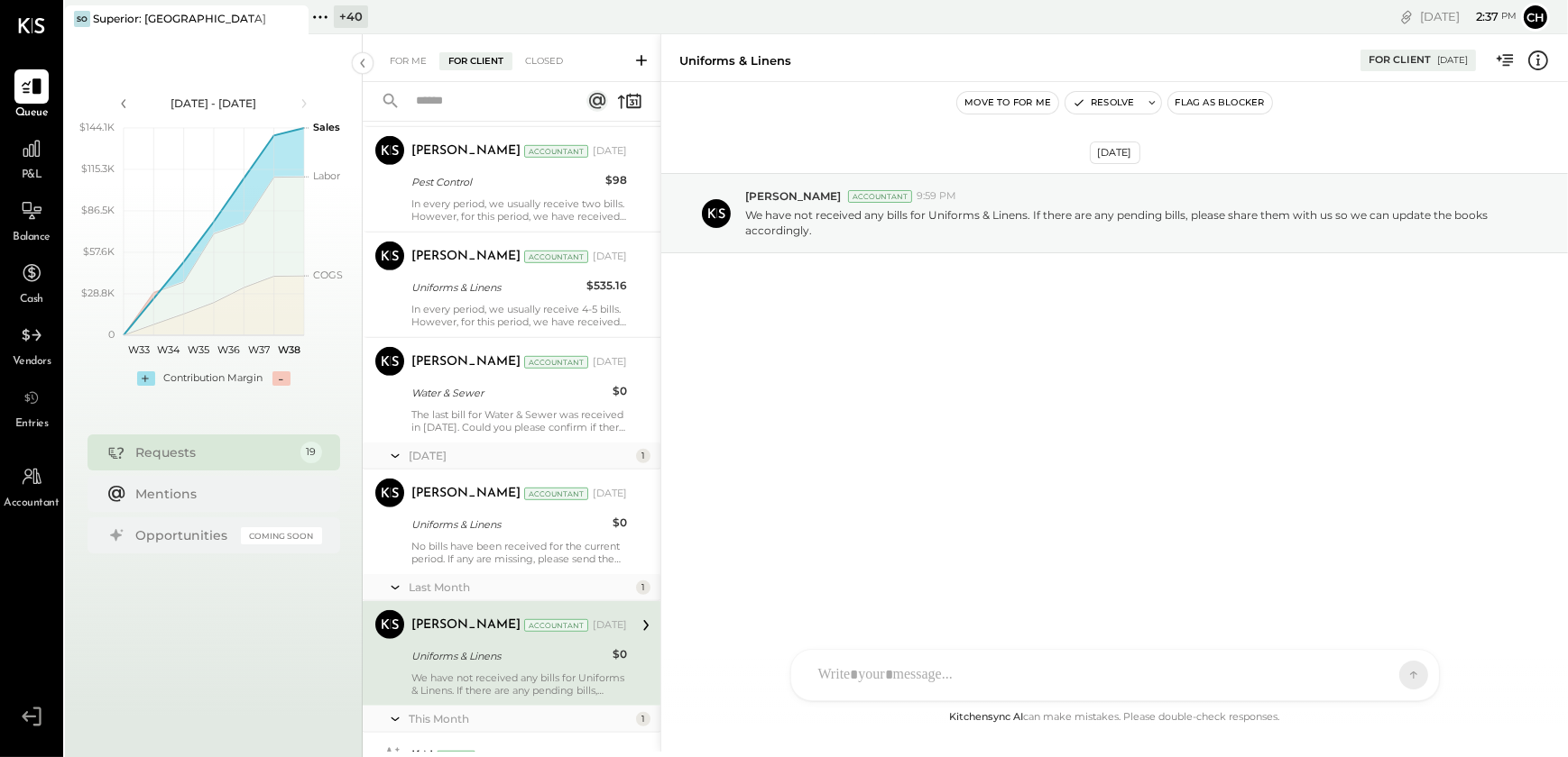
scroll to position [1341, 0]
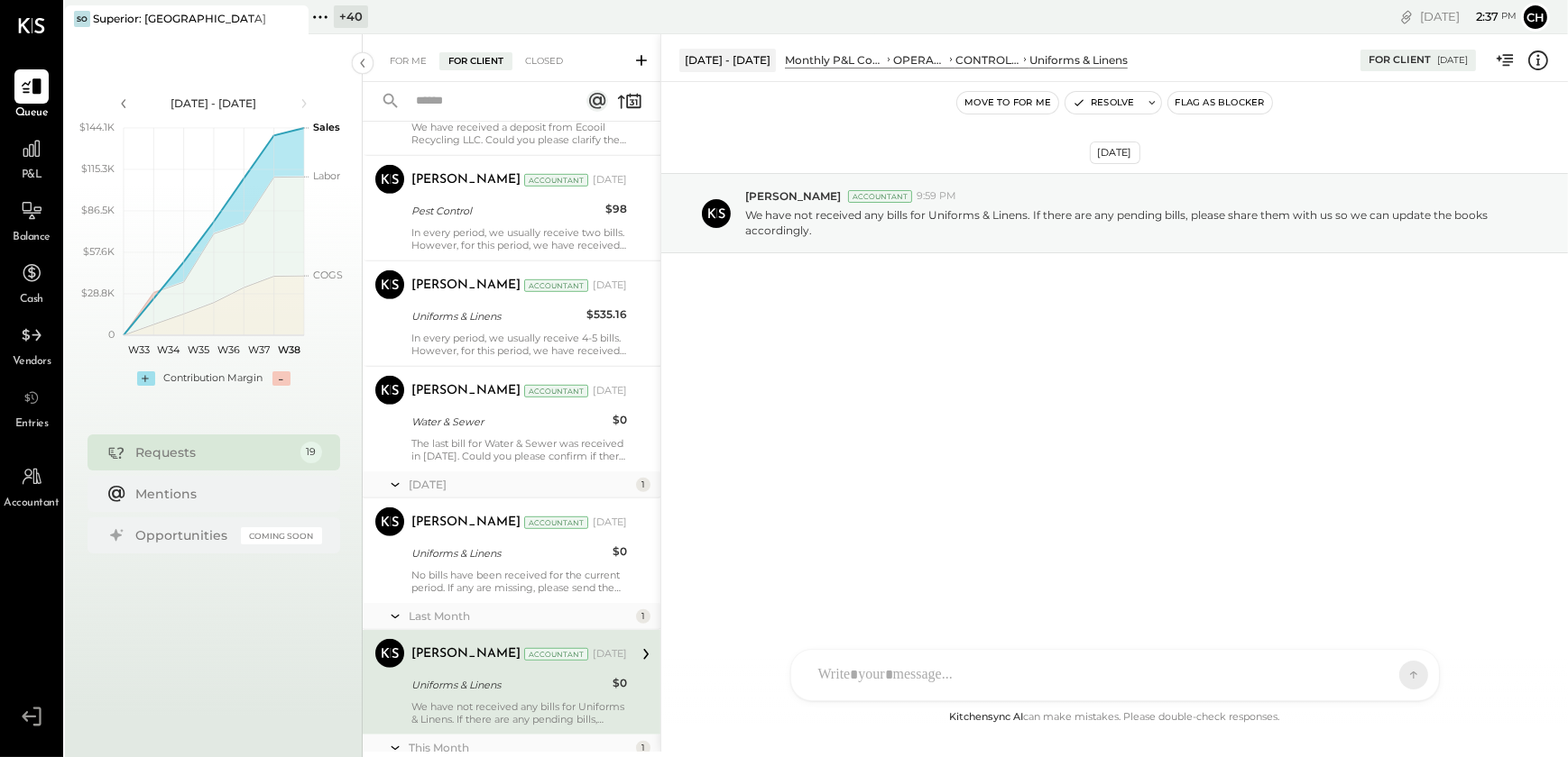
click at [459, 549] on div "Uniforms & Linens" at bounding box center [510, 554] width 196 height 18
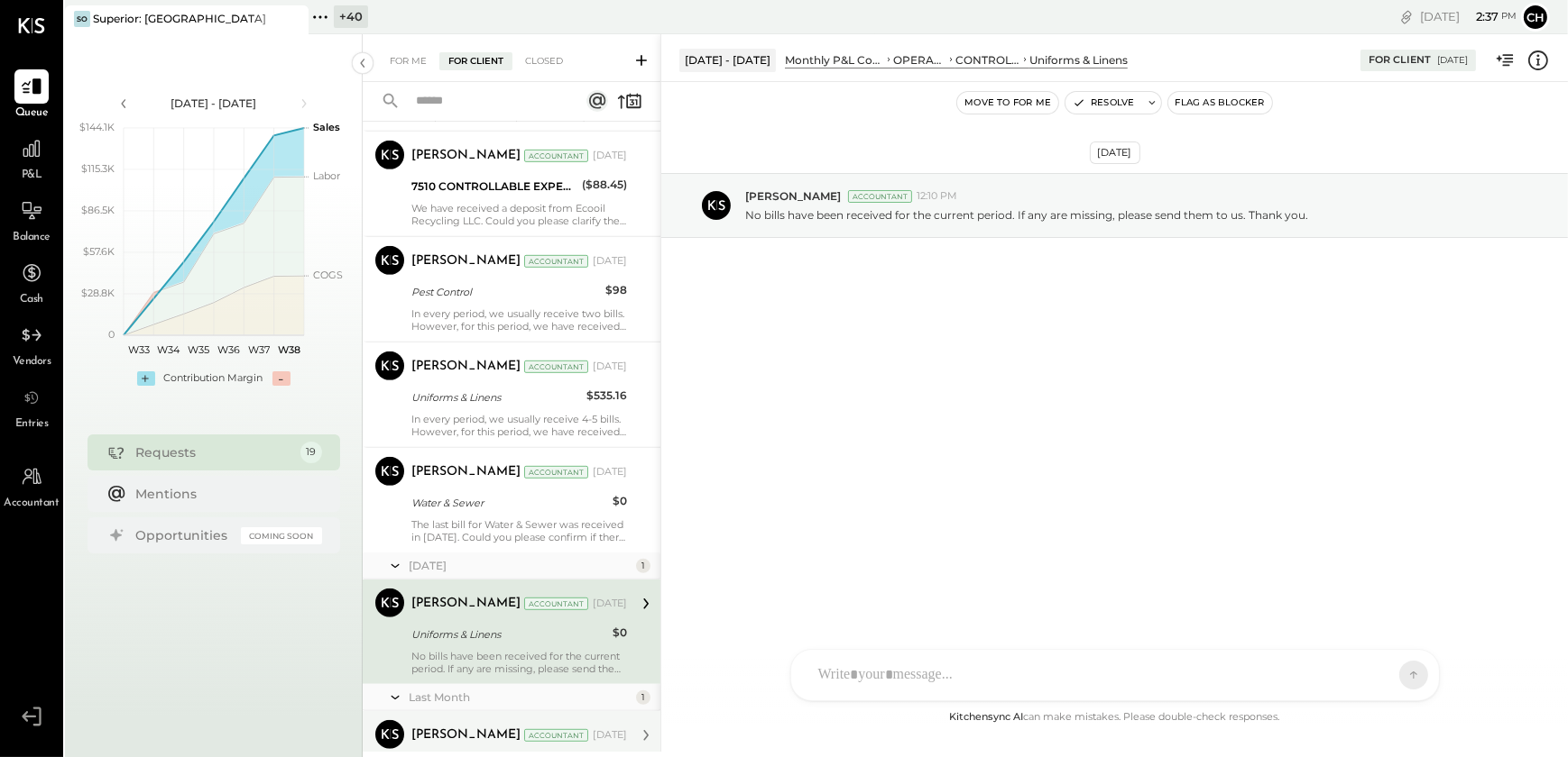
scroll to position [1258, 0]
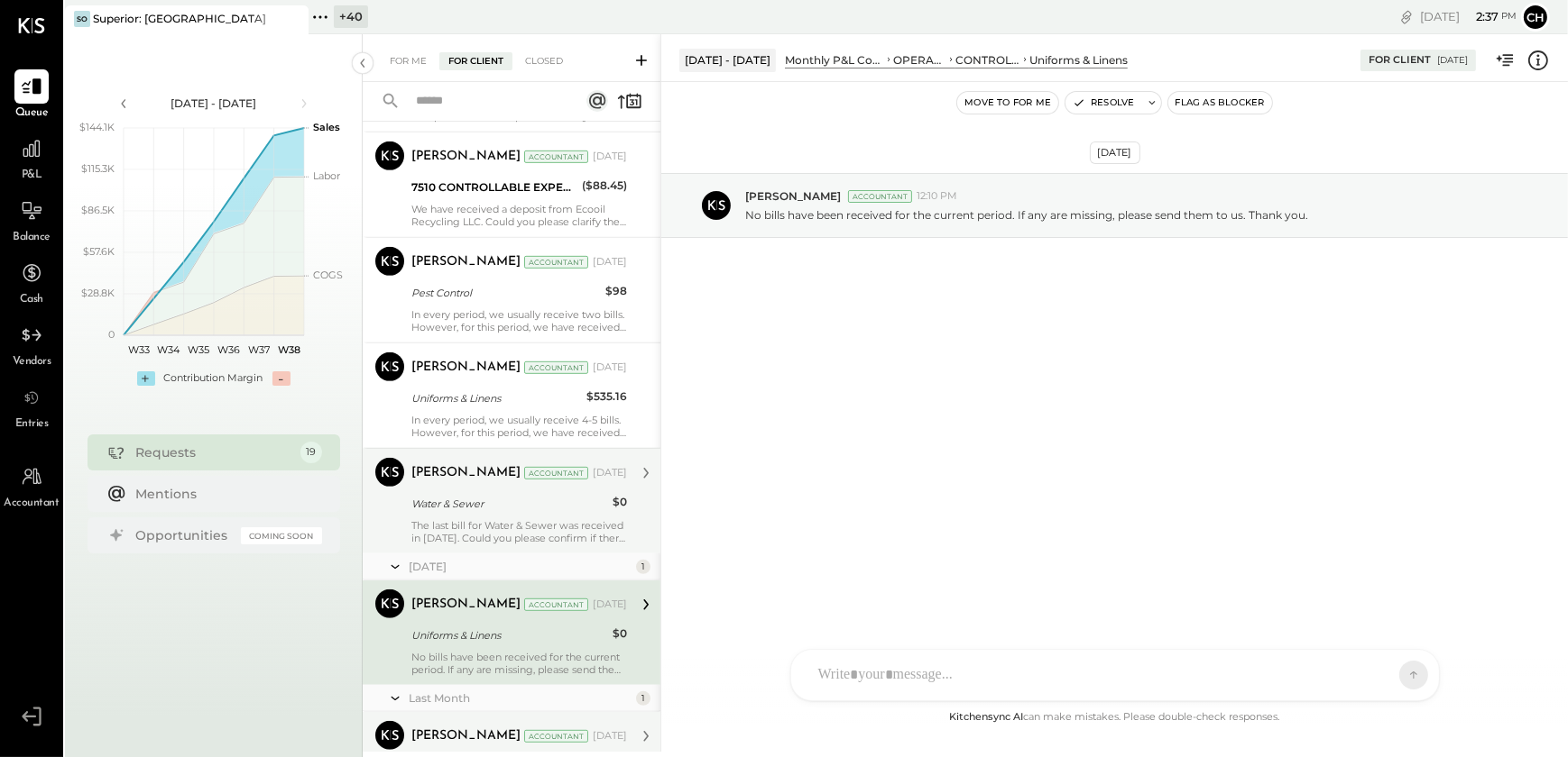
click at [435, 523] on div "The last bill for Water & Sewer was received in [DATE]. Could you please confir…" at bounding box center [520, 532] width 216 height 25
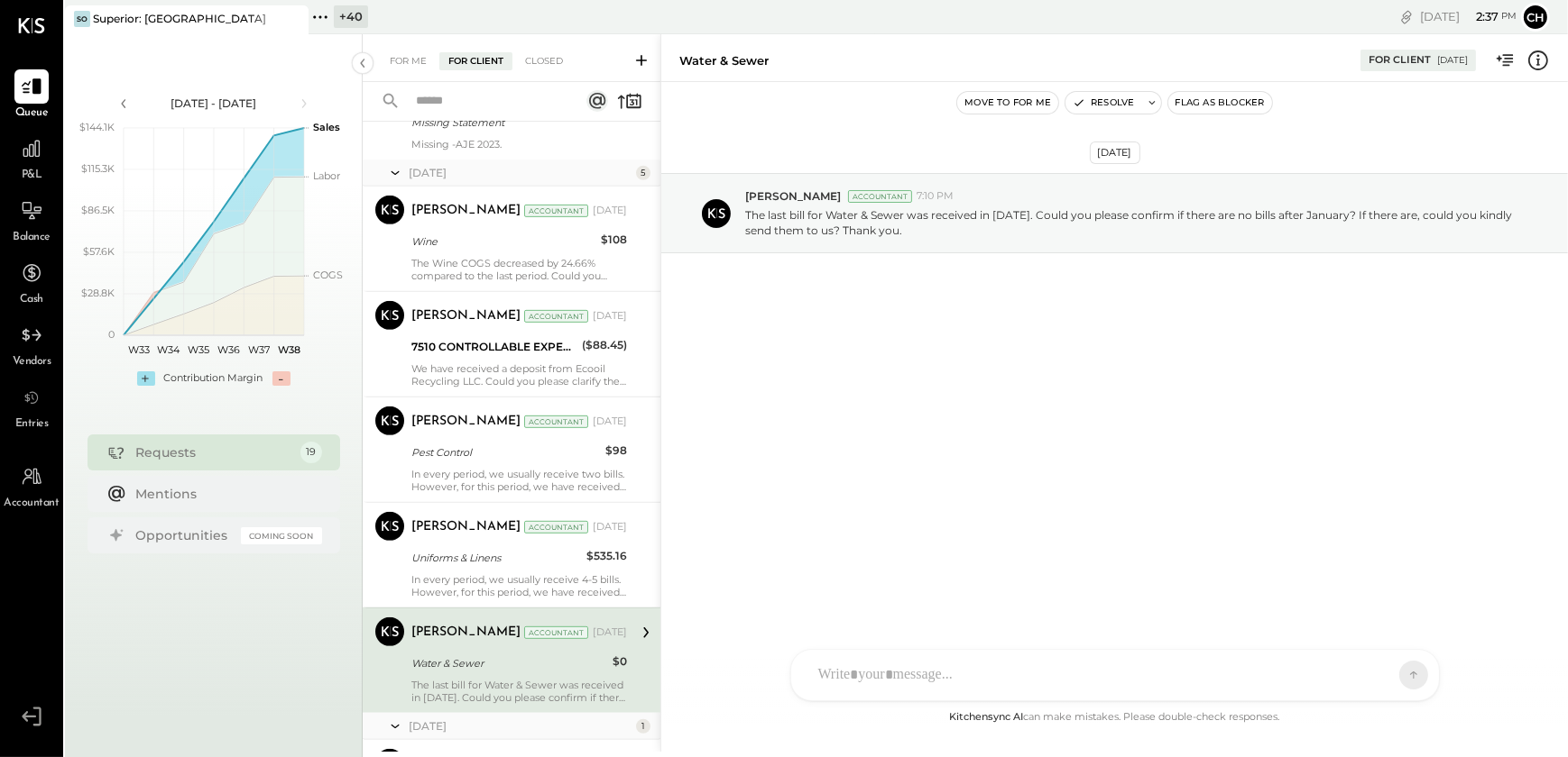
scroll to position [1013, 0]
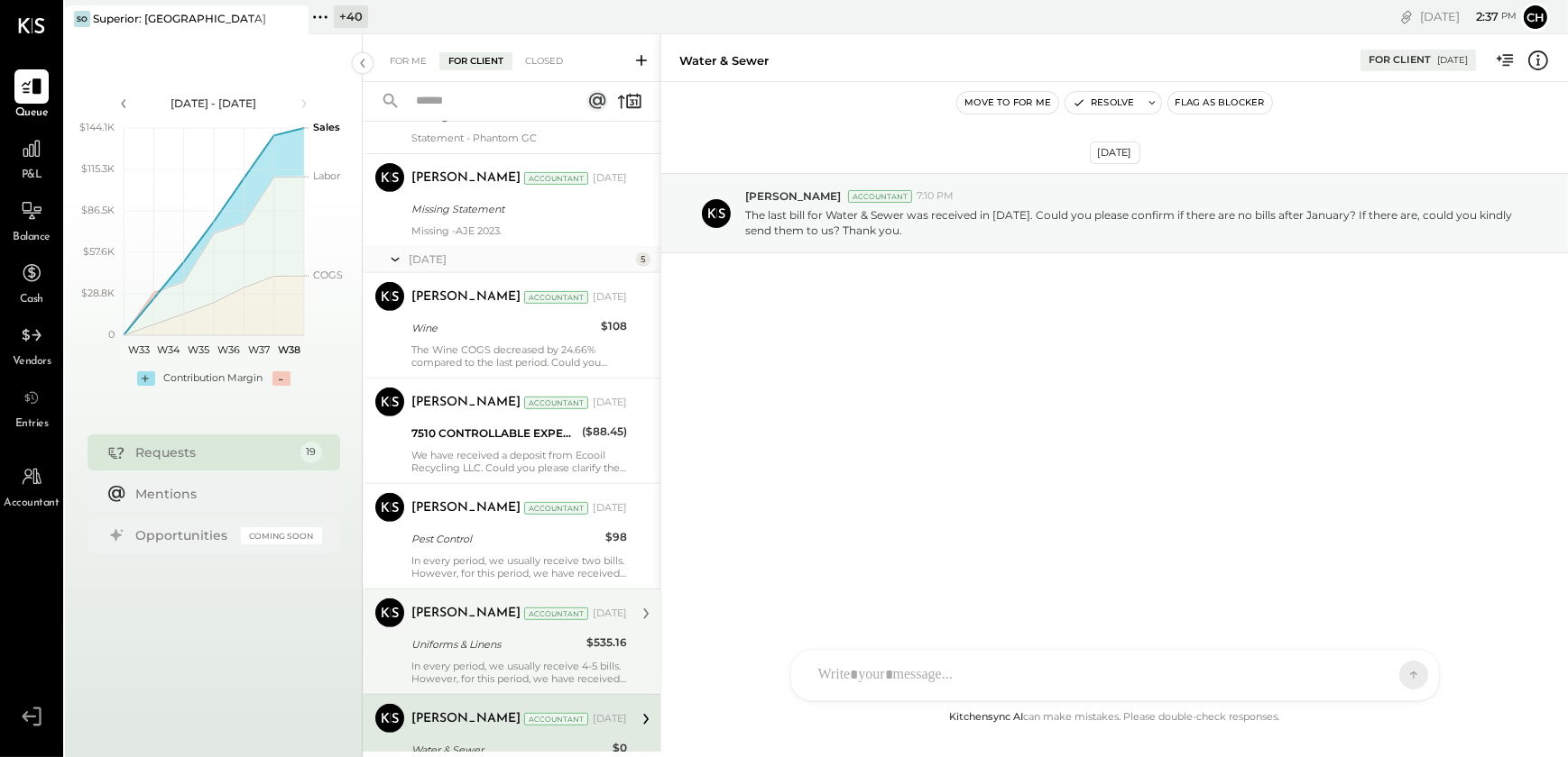
click at [414, 629] on div "[PERSON_NAME] Accountant [DATE] Uniforms & Linens $535.16 In every period, we u…" at bounding box center [520, 641] width 216 height 86
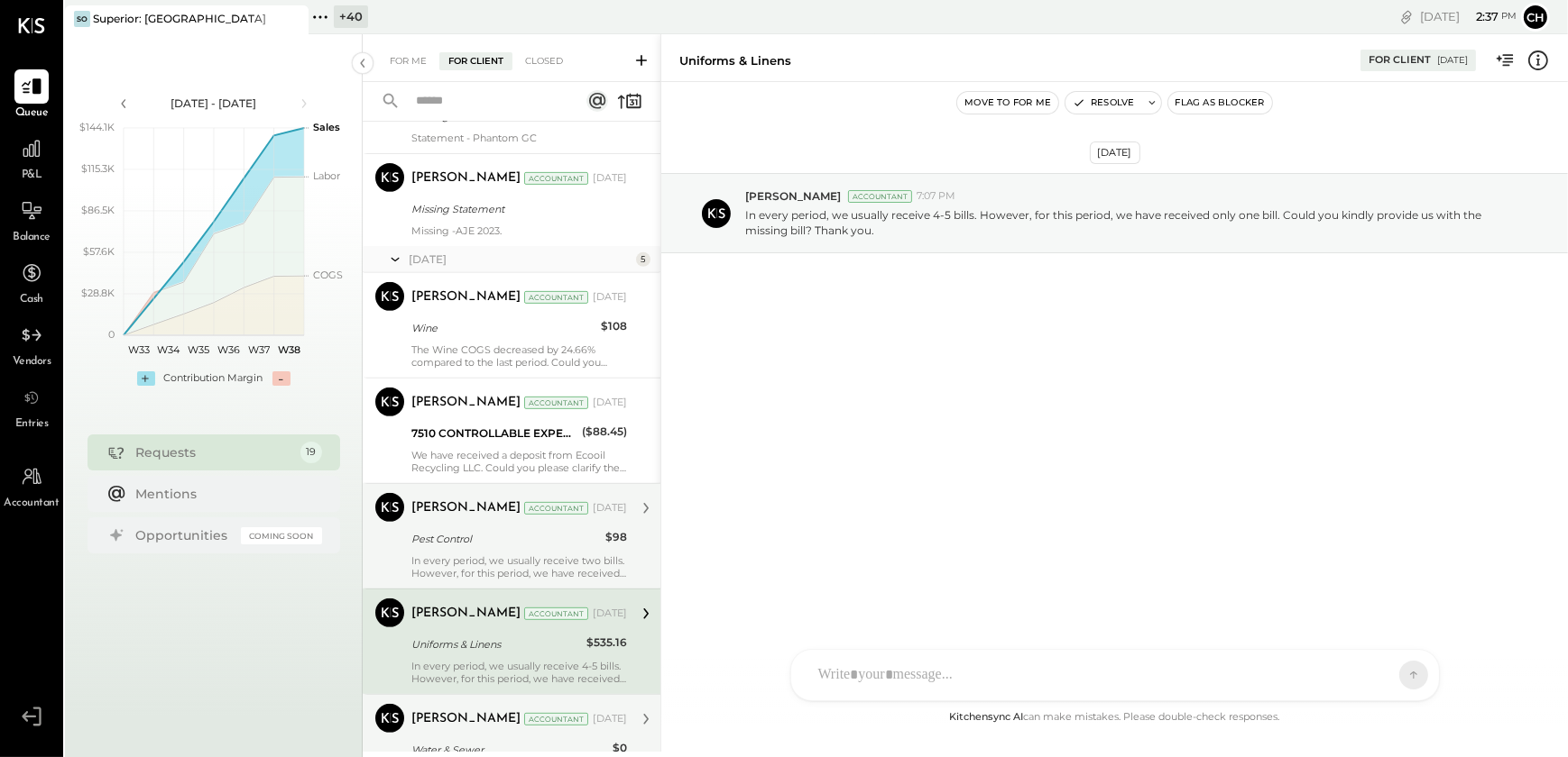
click at [434, 559] on div "In every period, we usually receive two bills. However, for this period, we hav…" at bounding box center [520, 568] width 216 height 25
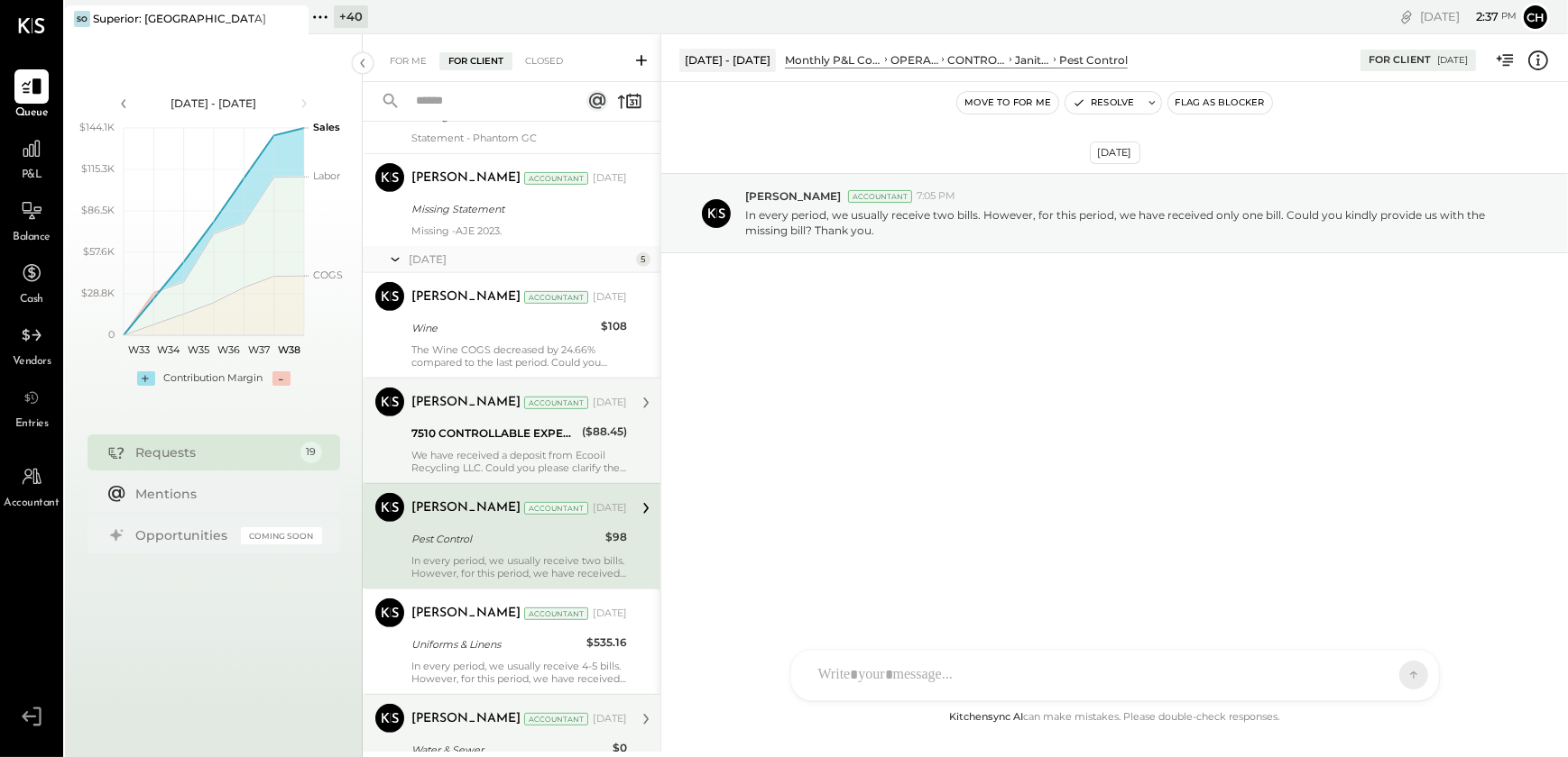
click at [441, 464] on div "We have received a deposit from Ecooil Recycling LLC. Could you please clarify …" at bounding box center [520, 461] width 216 height 25
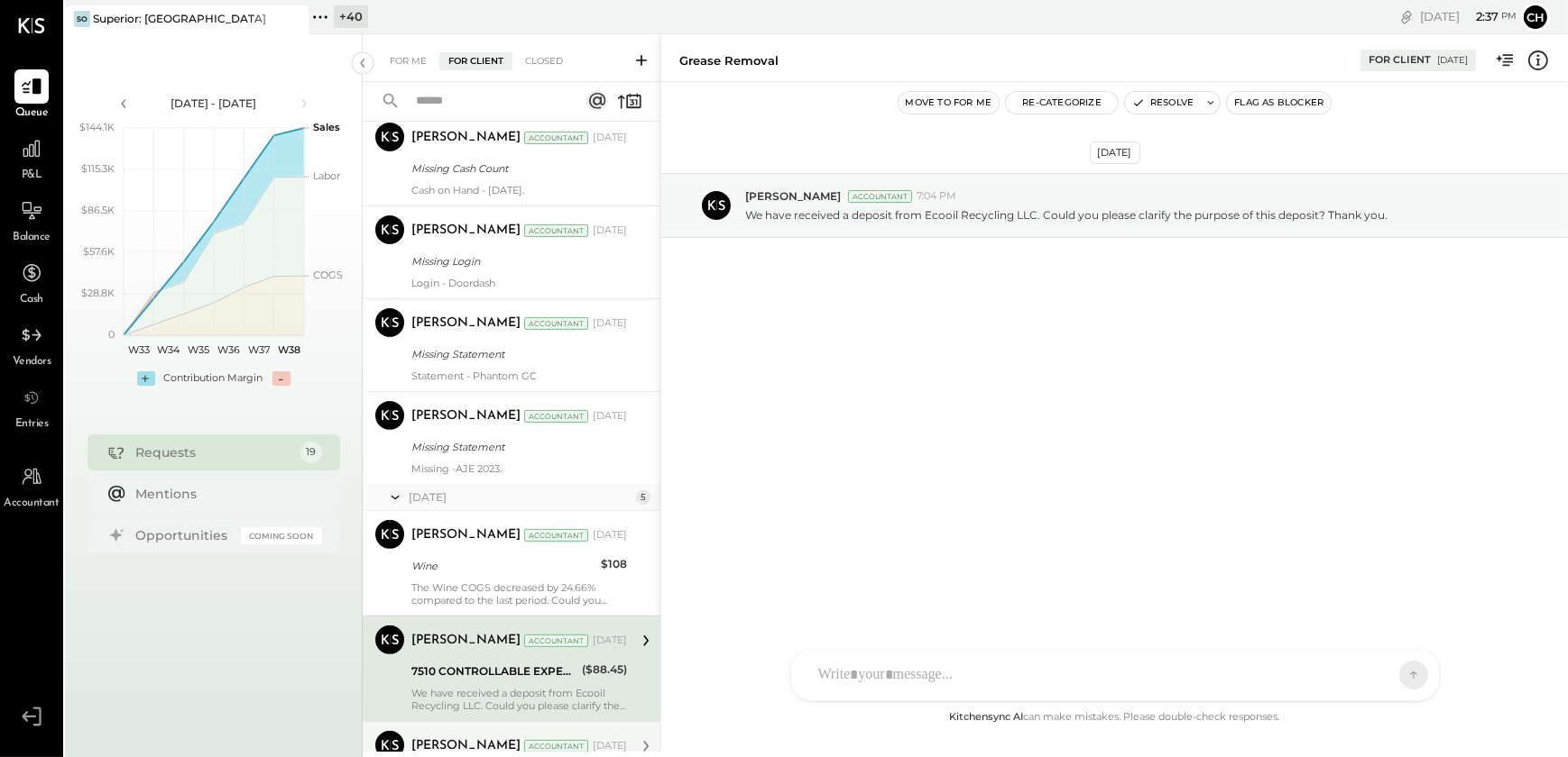
scroll to position [766, 0]
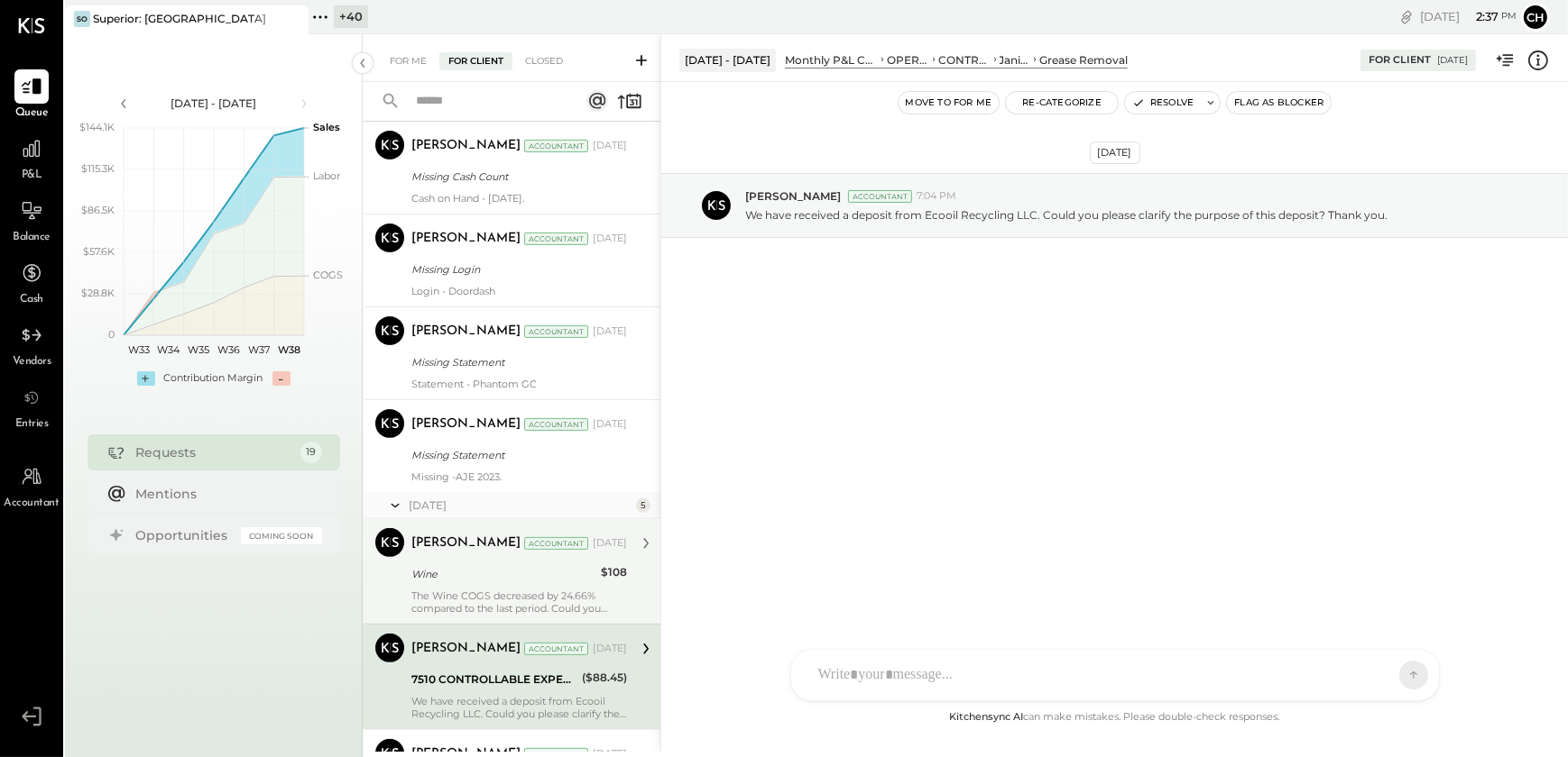
click at [453, 590] on div "The Wine COGS decreased by 24.66% compared to the last period. Could you please…" at bounding box center [520, 602] width 216 height 25
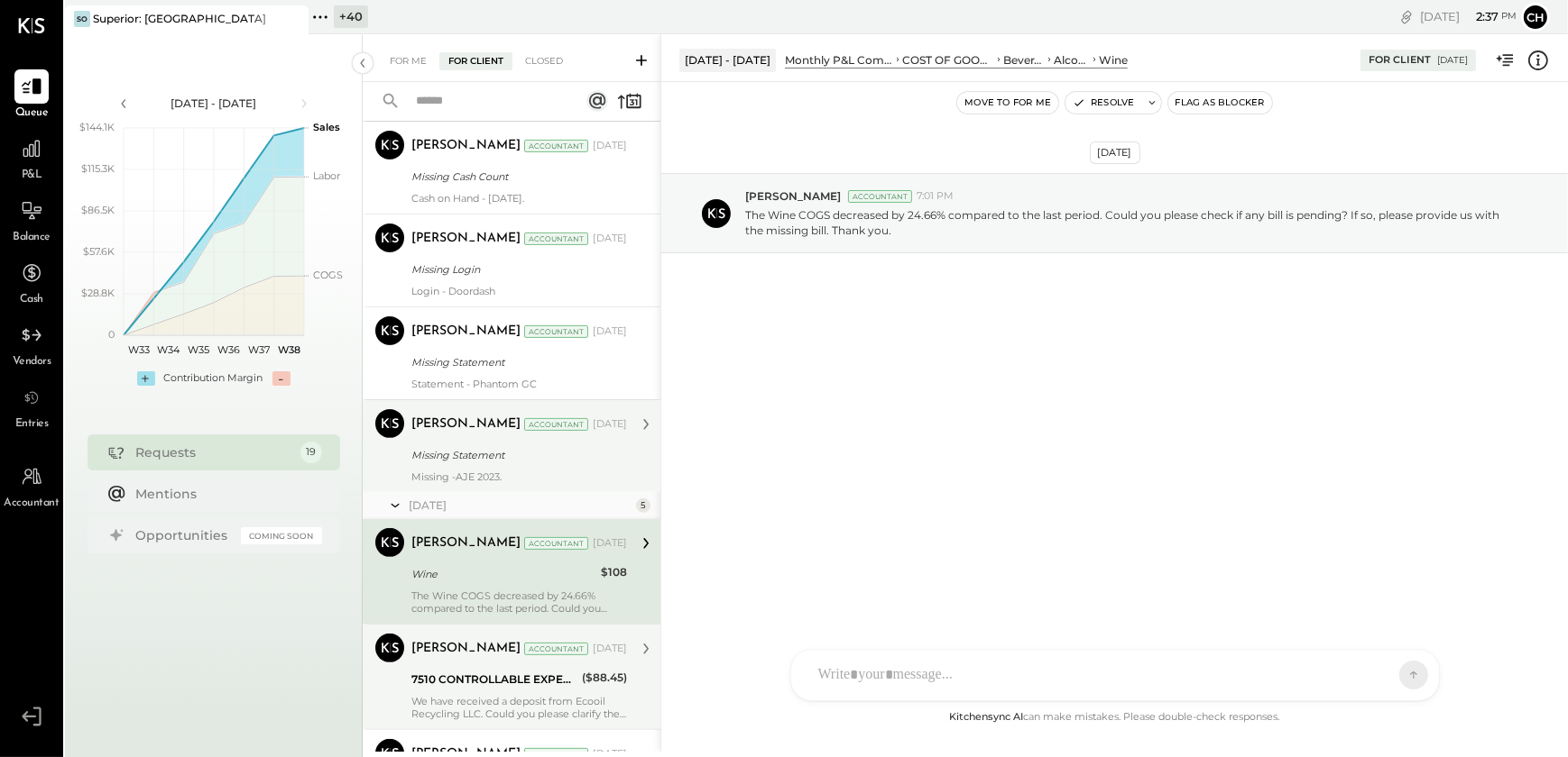
click at [469, 480] on div "Missing -AJE 2023." at bounding box center [520, 477] width 216 height 13
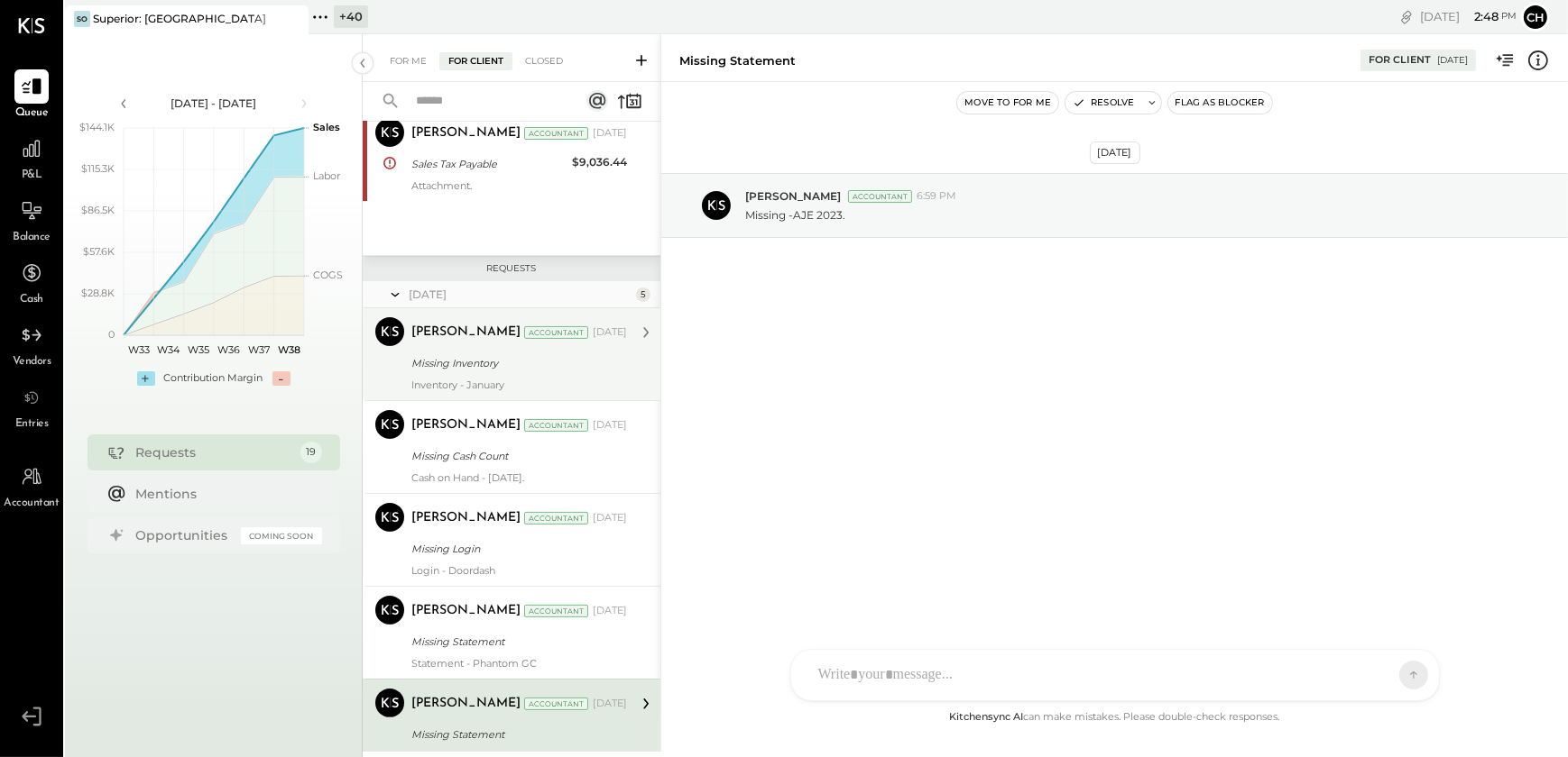
scroll to position [685, 0]
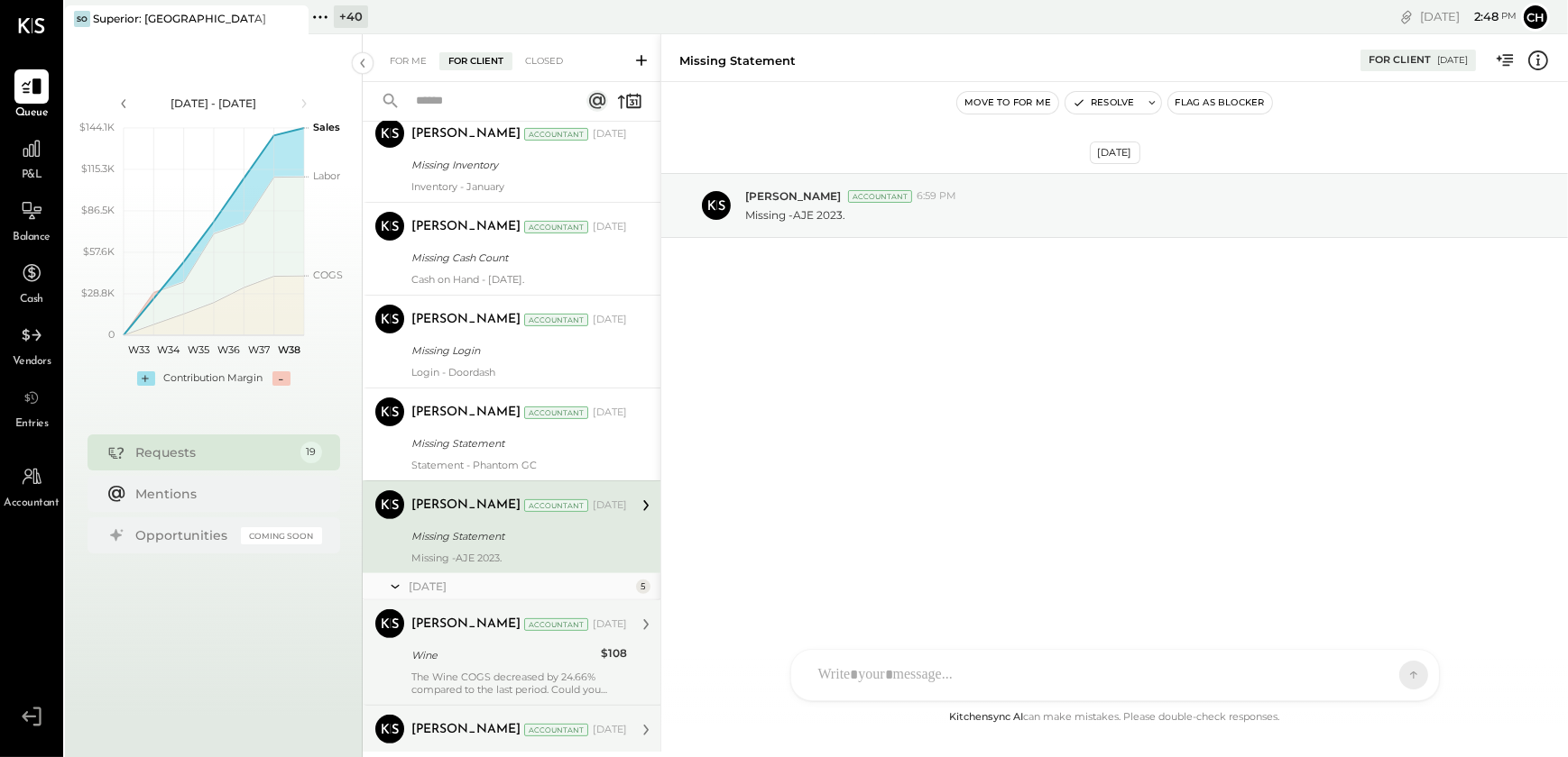
click at [447, 516] on div "[PERSON_NAME] Accountant [DATE]" at bounding box center [520, 506] width 216 height 25
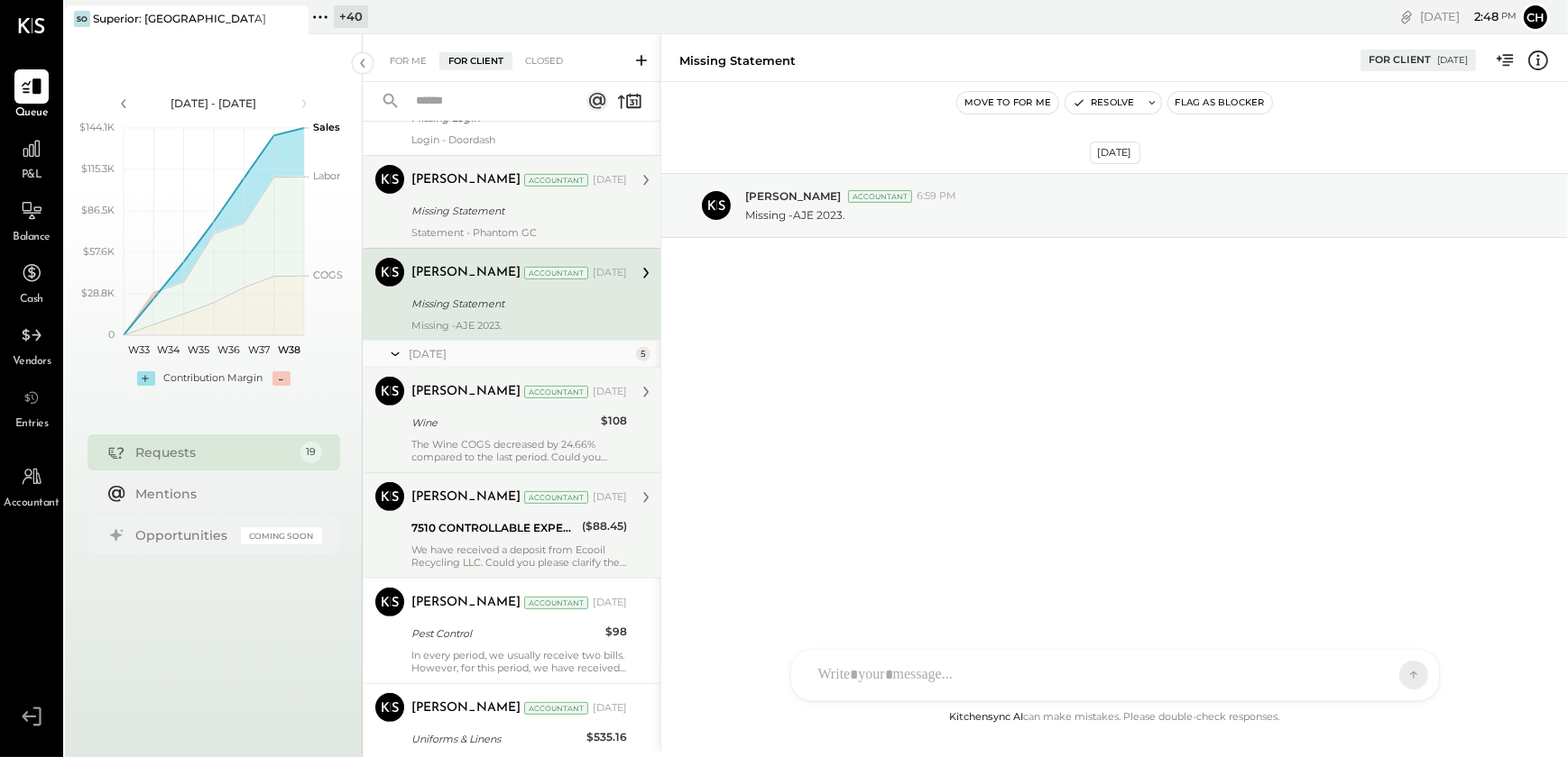
scroll to position [930, 0]
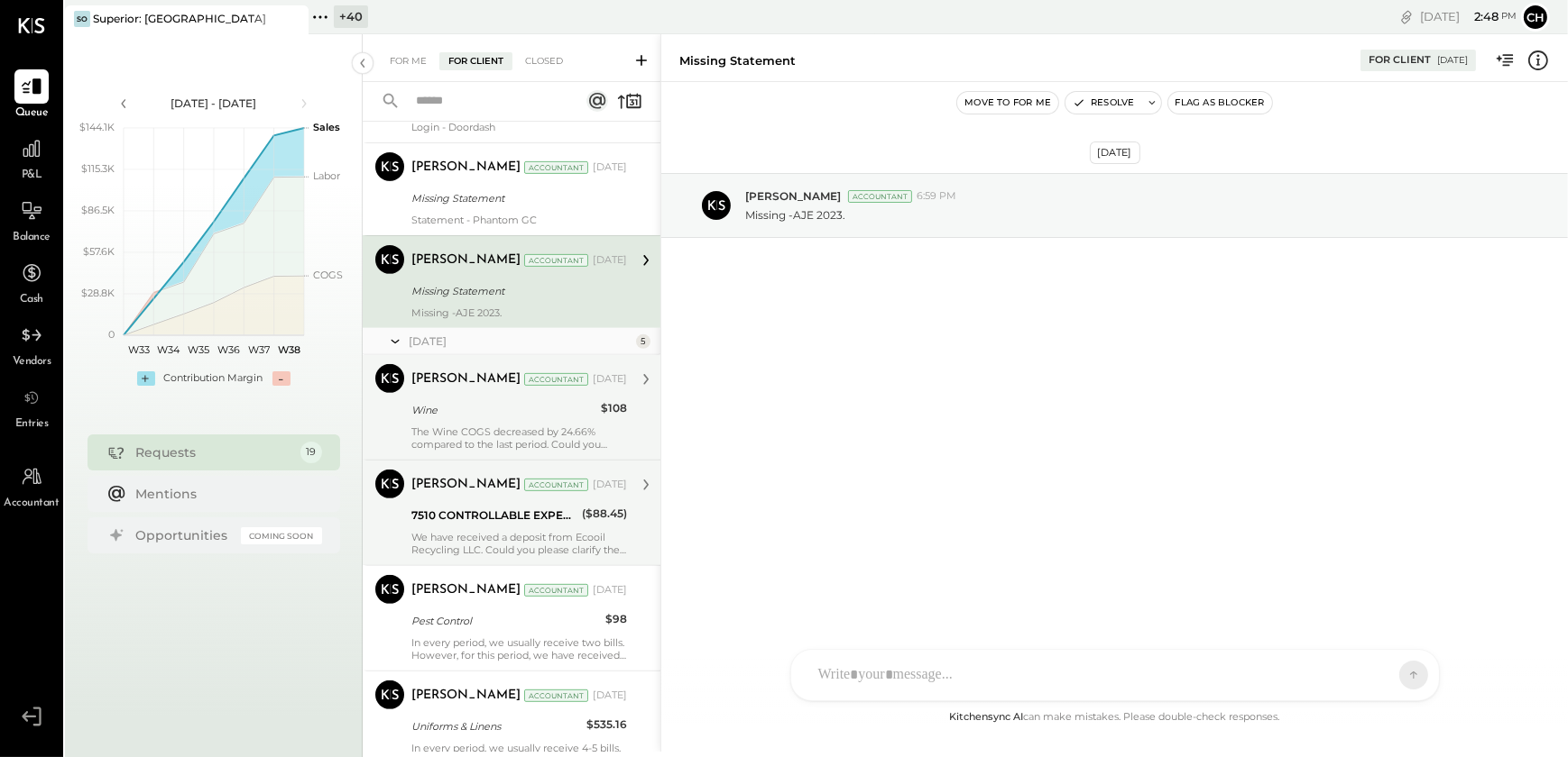
click at [1216, 107] on button "Flag as Blocker" at bounding box center [1220, 102] width 103 height 22
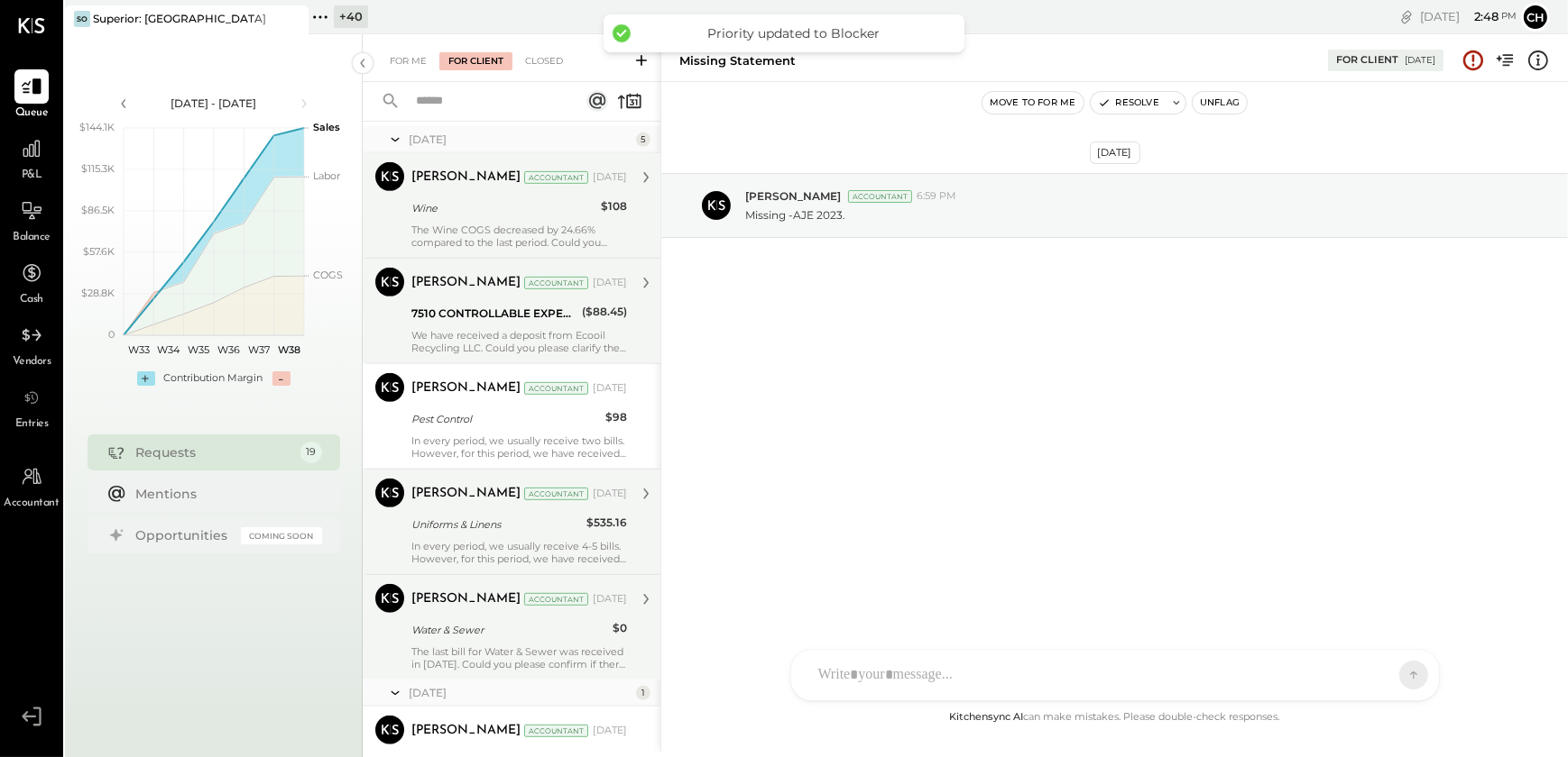
scroll to position [1131, 0]
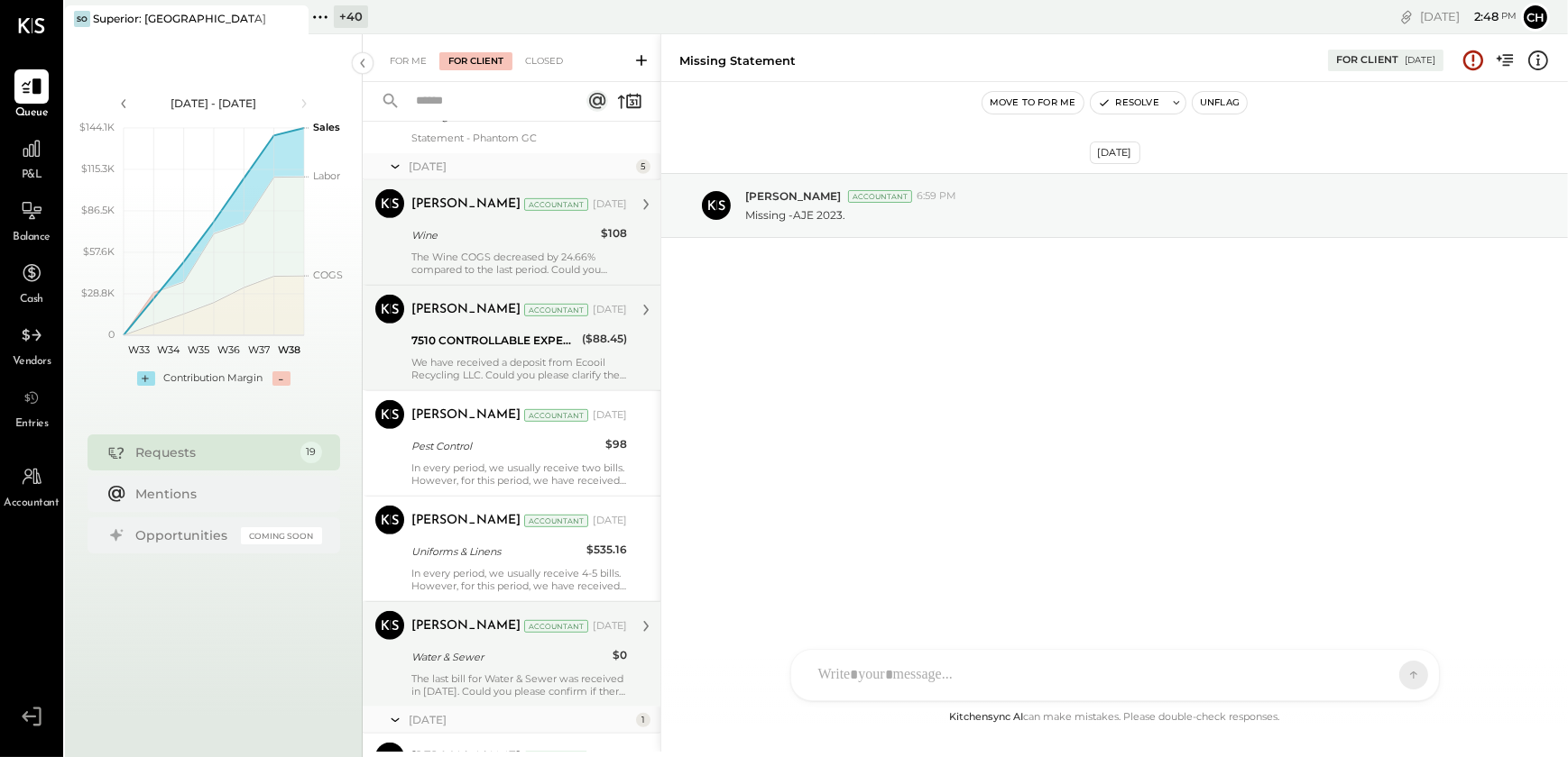
click at [494, 252] on div "The Wine COGS decreased by 24.66% compared to the last period. Could you please…" at bounding box center [520, 263] width 216 height 25
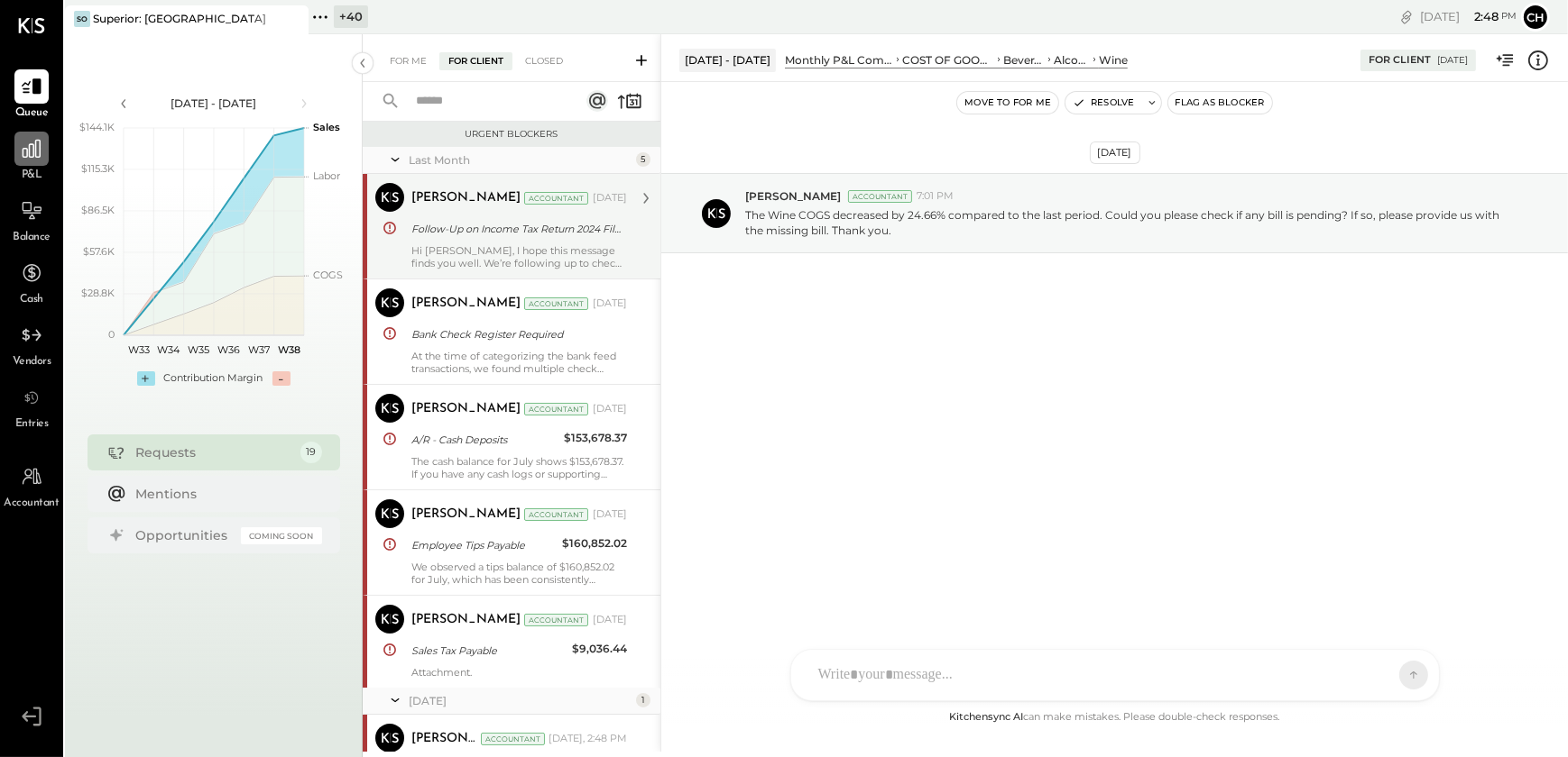
click at [27, 153] on icon at bounding box center [32, 149] width 24 height 24
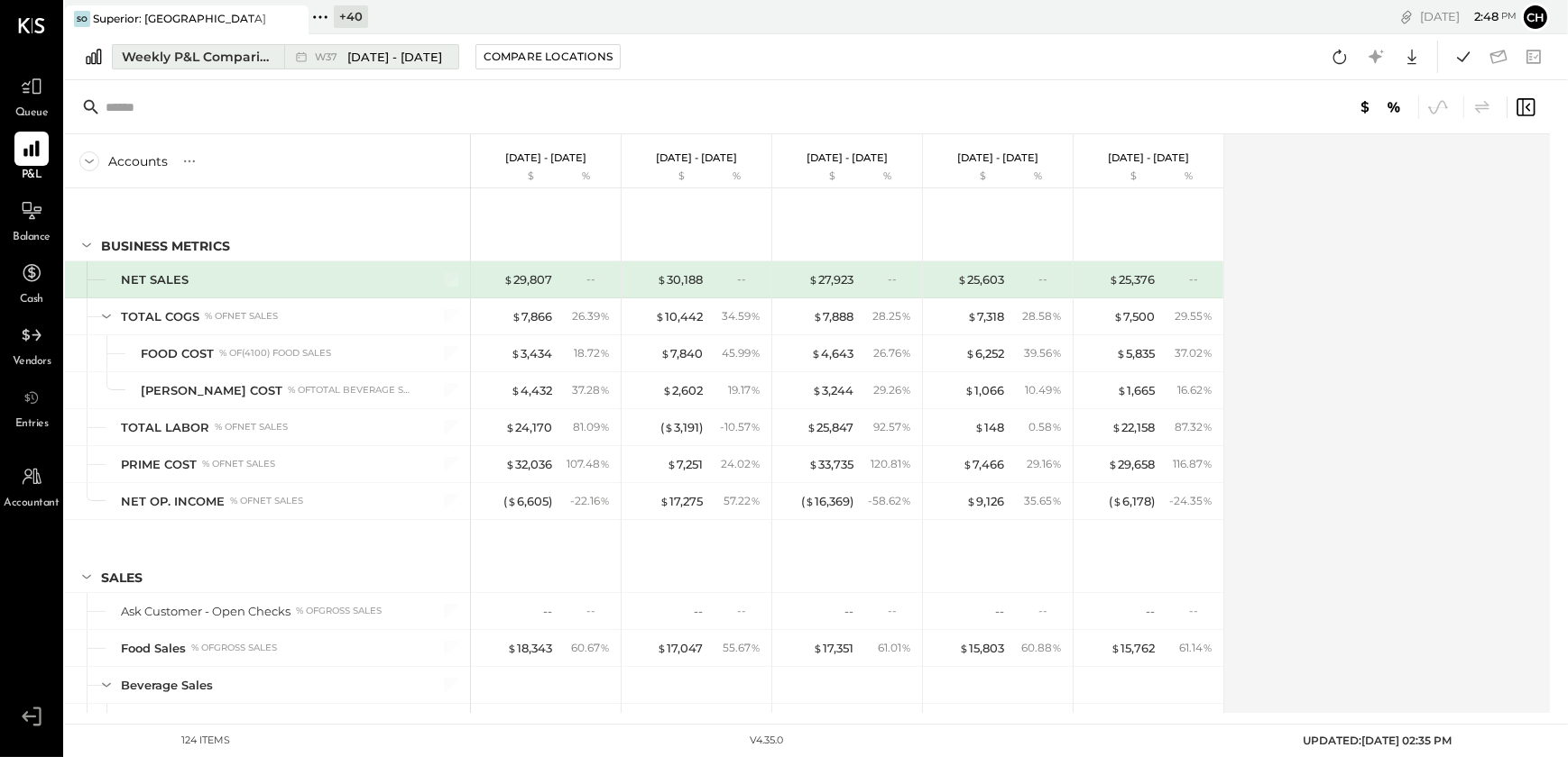
click at [157, 65] on div "Weekly P&L Comparison" at bounding box center [197, 57] width 151 height 18
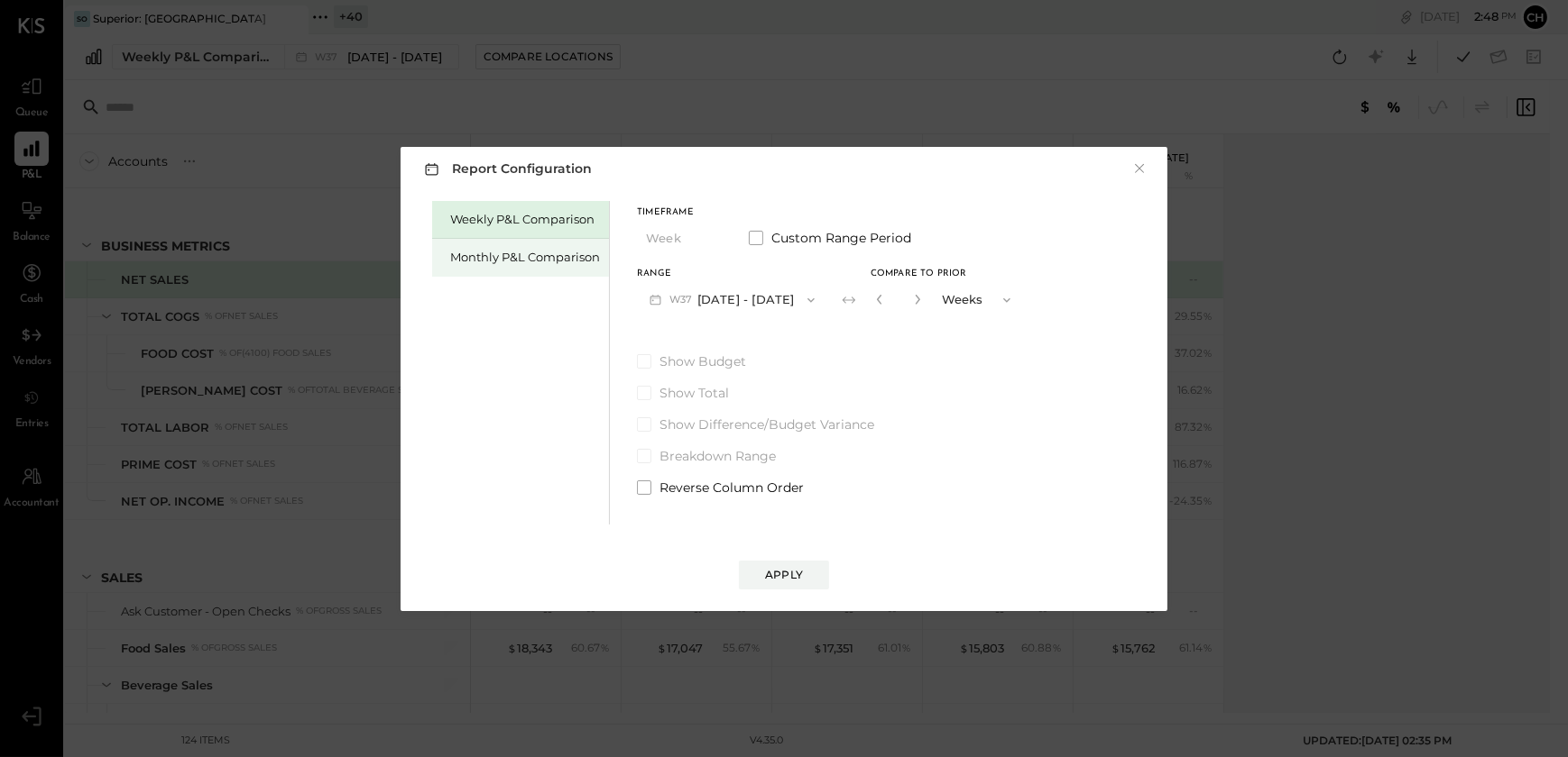
click at [479, 249] on div "Monthly P&L Comparison" at bounding box center [524, 257] width 150 height 17
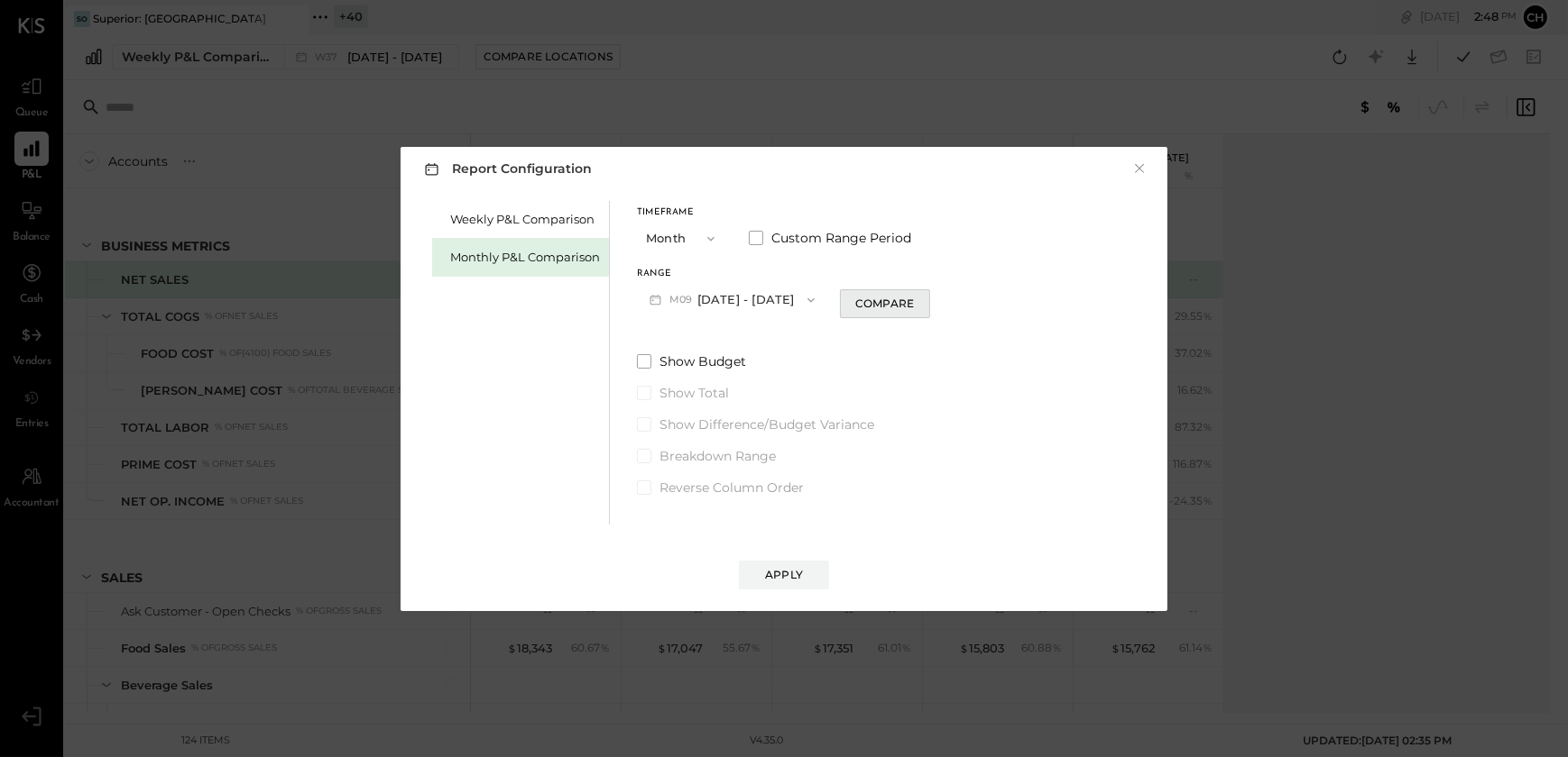
click at [868, 306] on div "Compare" at bounding box center [884, 303] width 59 height 15
click at [761, 303] on button "M09 [DATE] - [DATE]" at bounding box center [732, 299] width 190 height 34
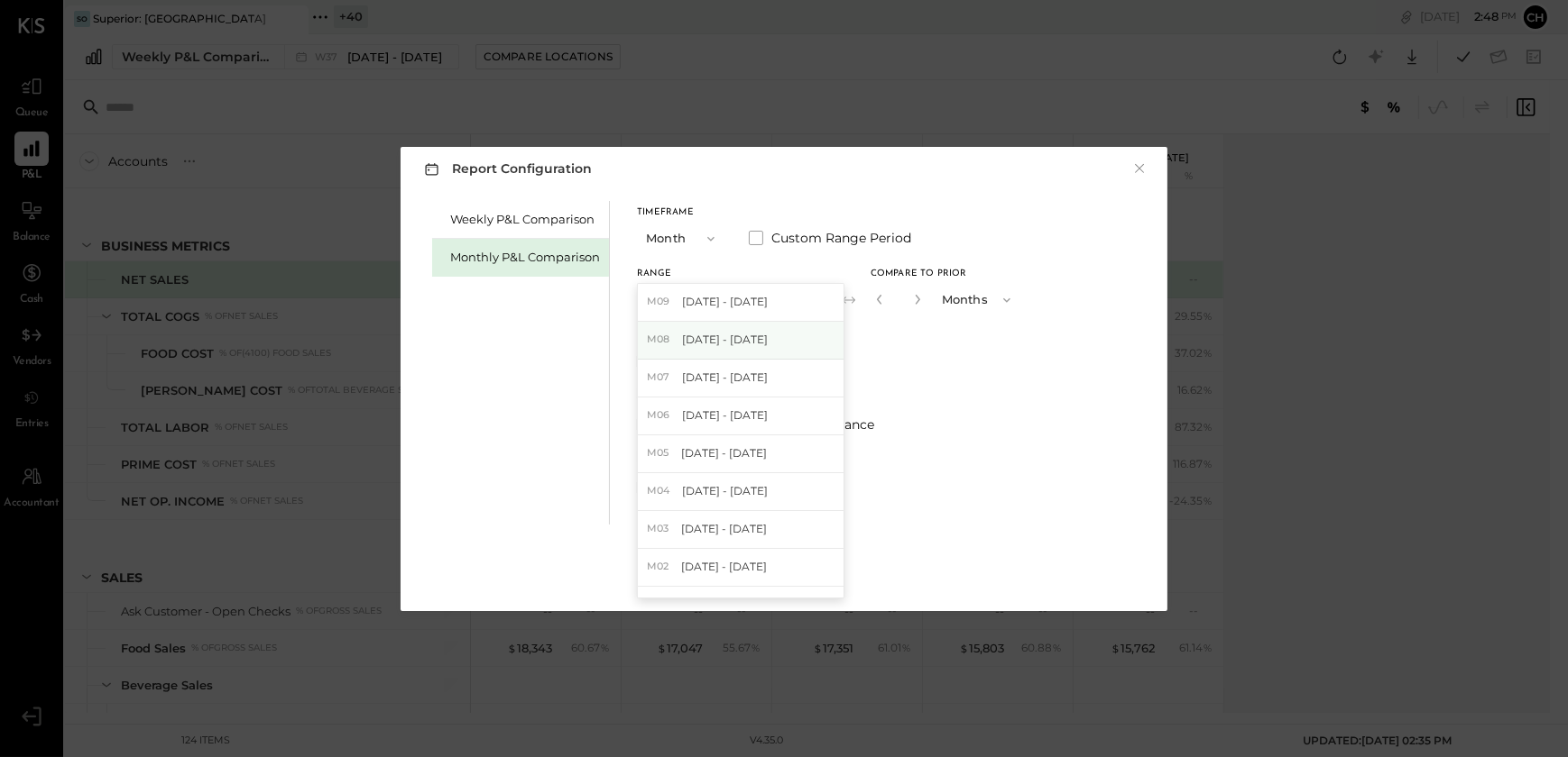
click at [707, 350] on div "M08 [DATE] - [DATE]" at bounding box center [740, 341] width 206 height 38
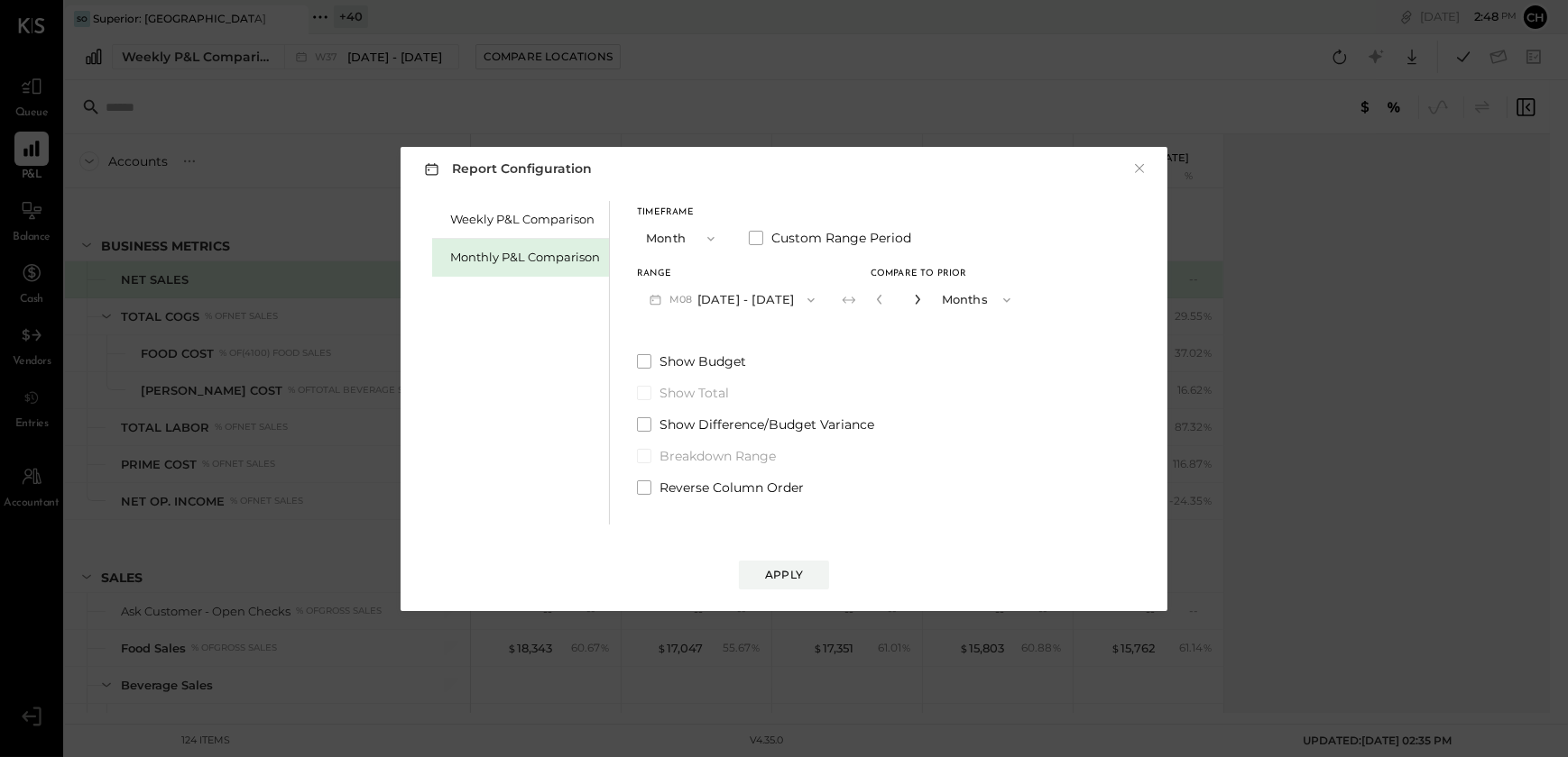
click at [912, 297] on icon "button" at bounding box center [918, 299] width 11 height 11
type input "*"
click at [788, 580] on div "Apply" at bounding box center [784, 575] width 38 height 15
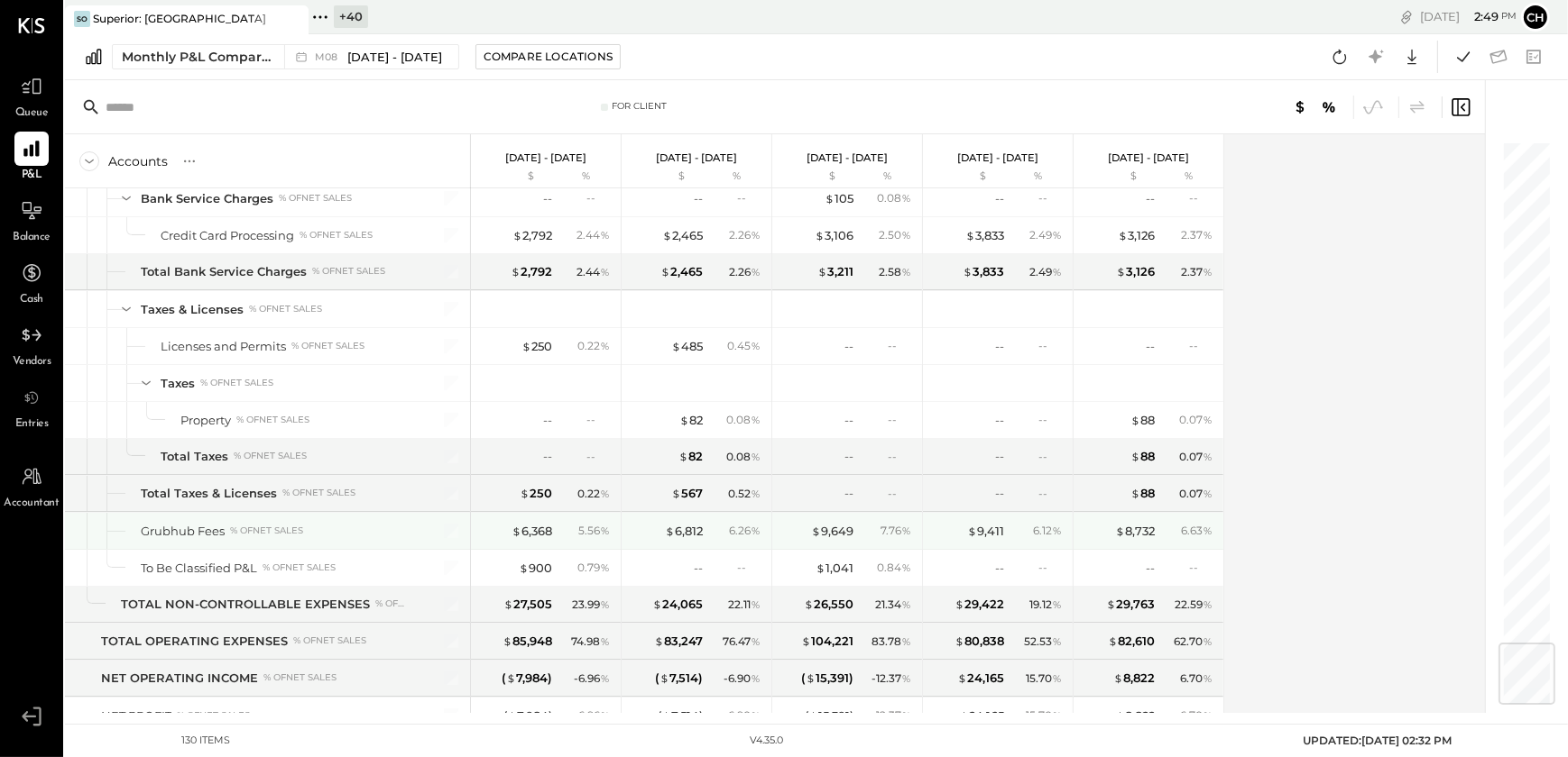
scroll to position [4236, 0]
